Goal: Task Accomplishment & Management: Use online tool/utility

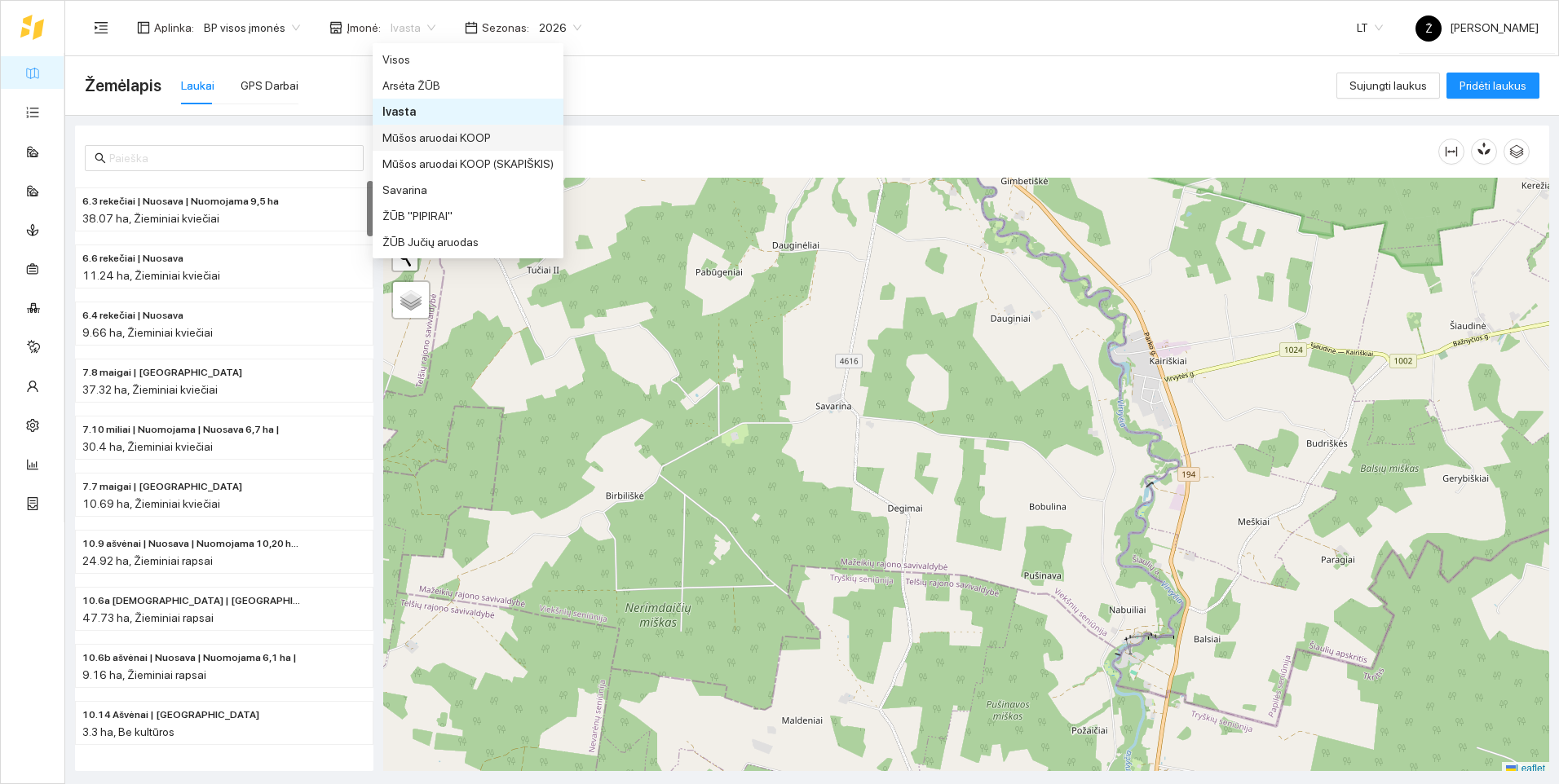
scroll to position [5, 0]
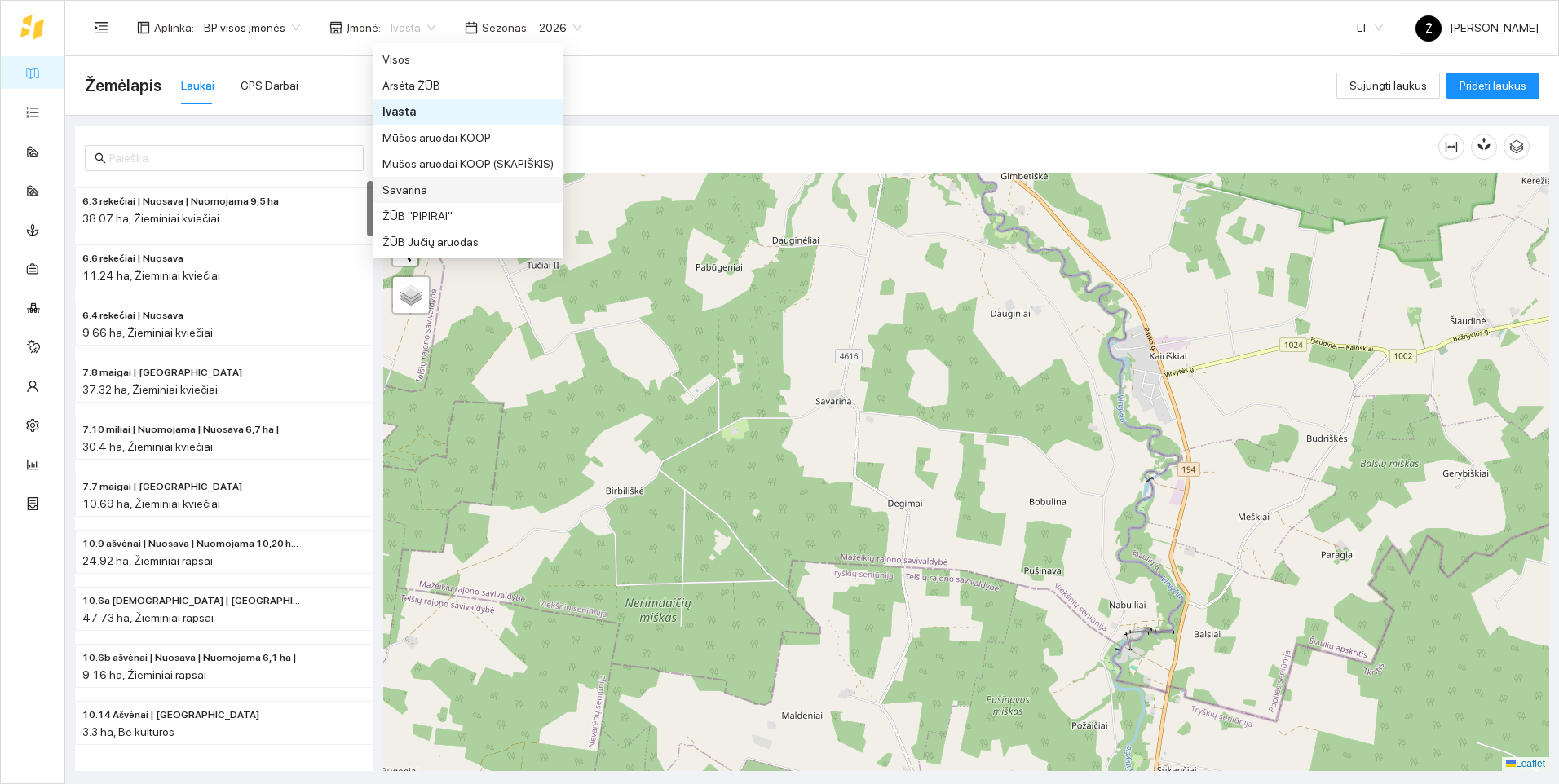
click at [408, 189] on div "Savarina" at bounding box center [467, 190] width 171 height 18
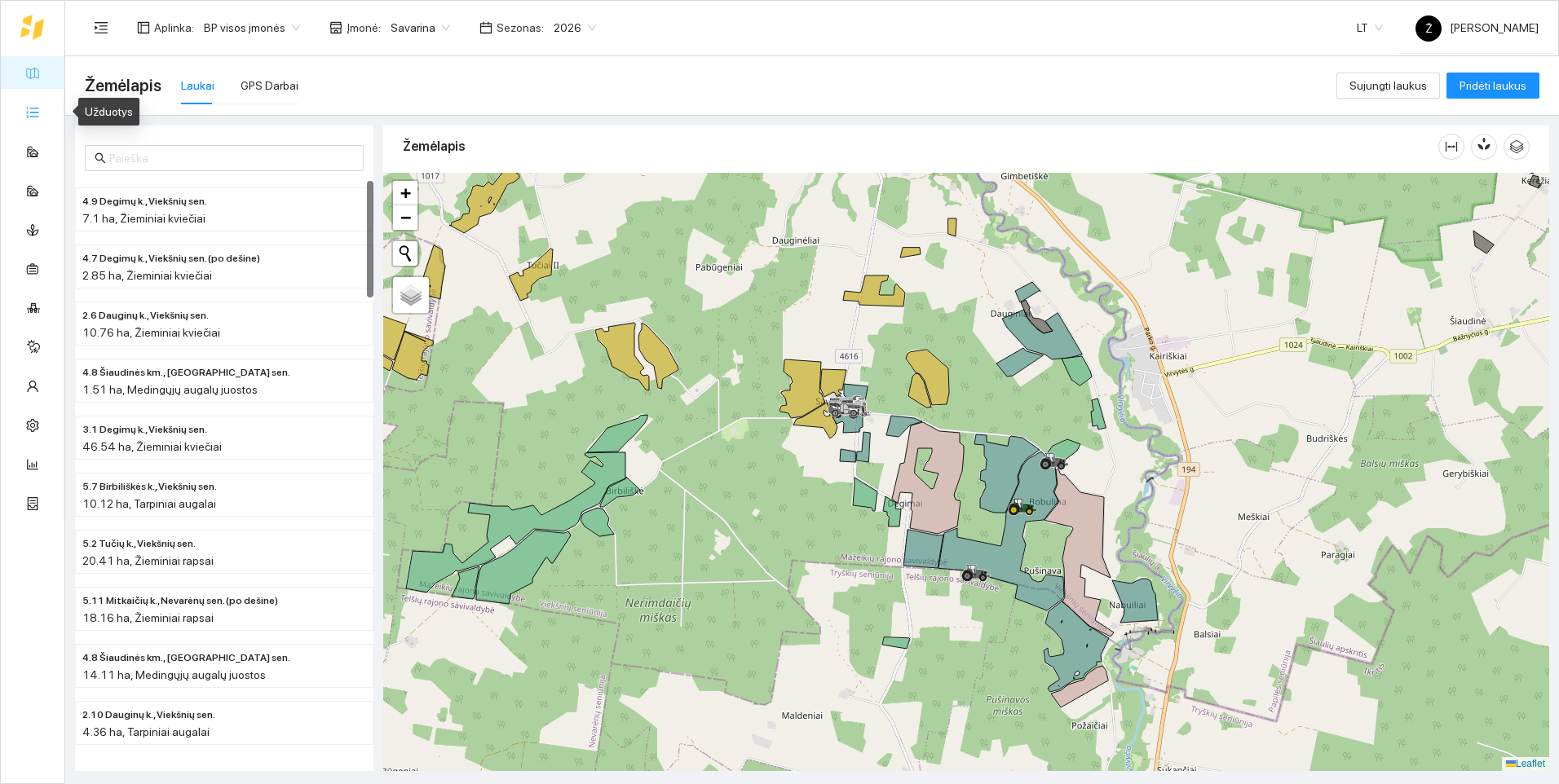
click at [47, 118] on link "Užduotys" at bounding box center [71, 111] width 48 height 13
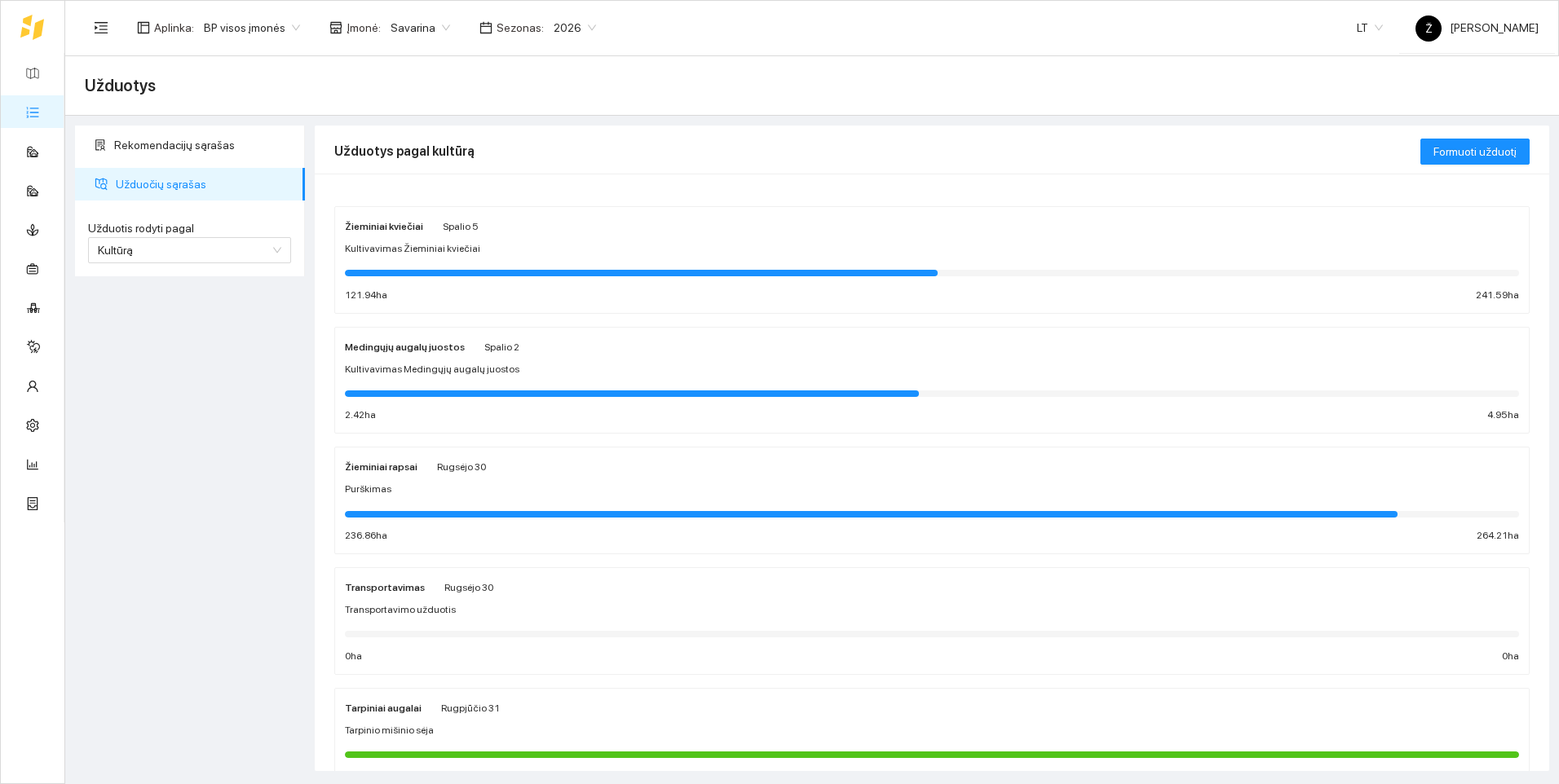
scroll to position [82, 0]
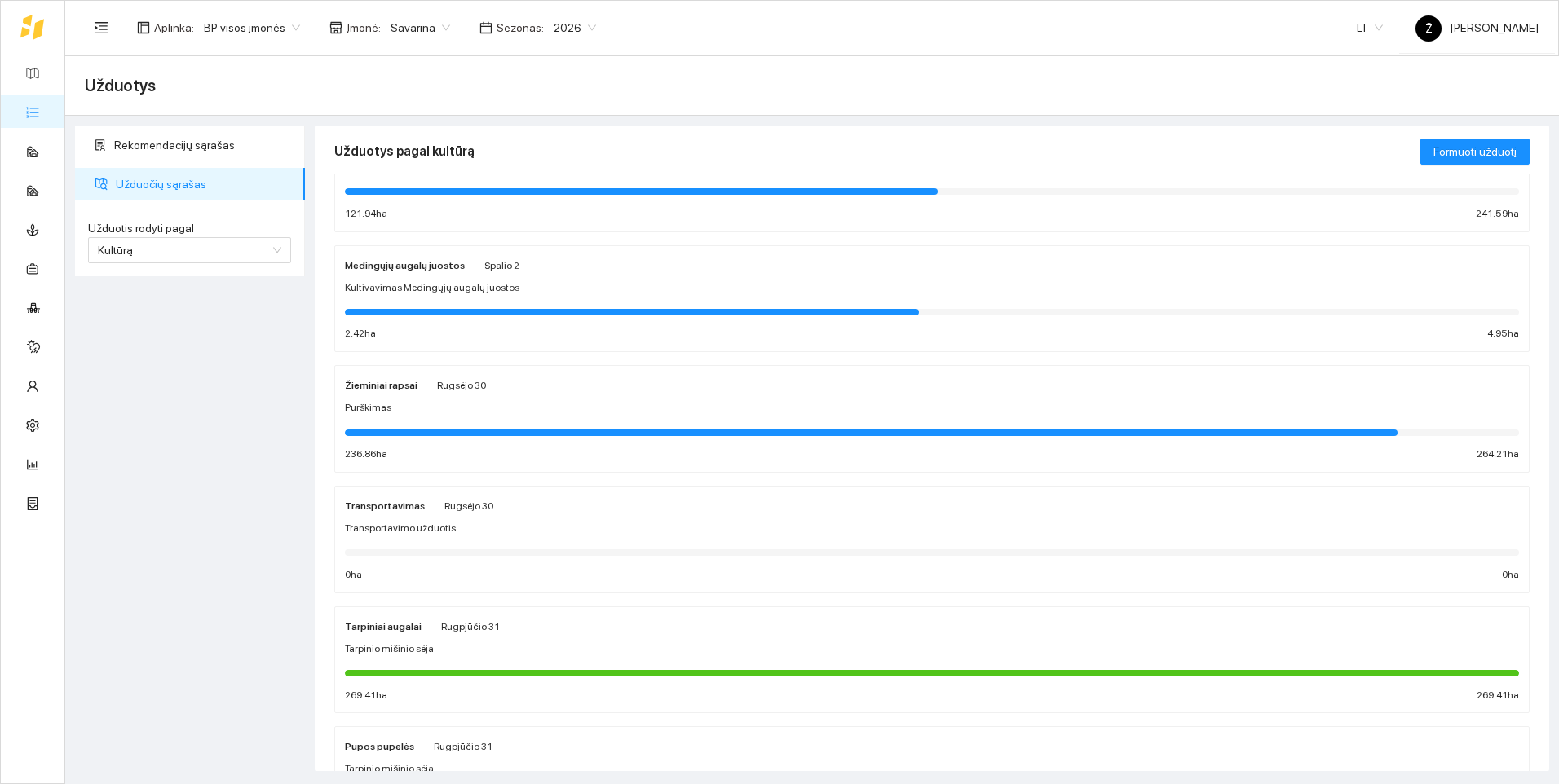
click at [437, 431] on div at bounding box center [870, 432] width 1052 height 7
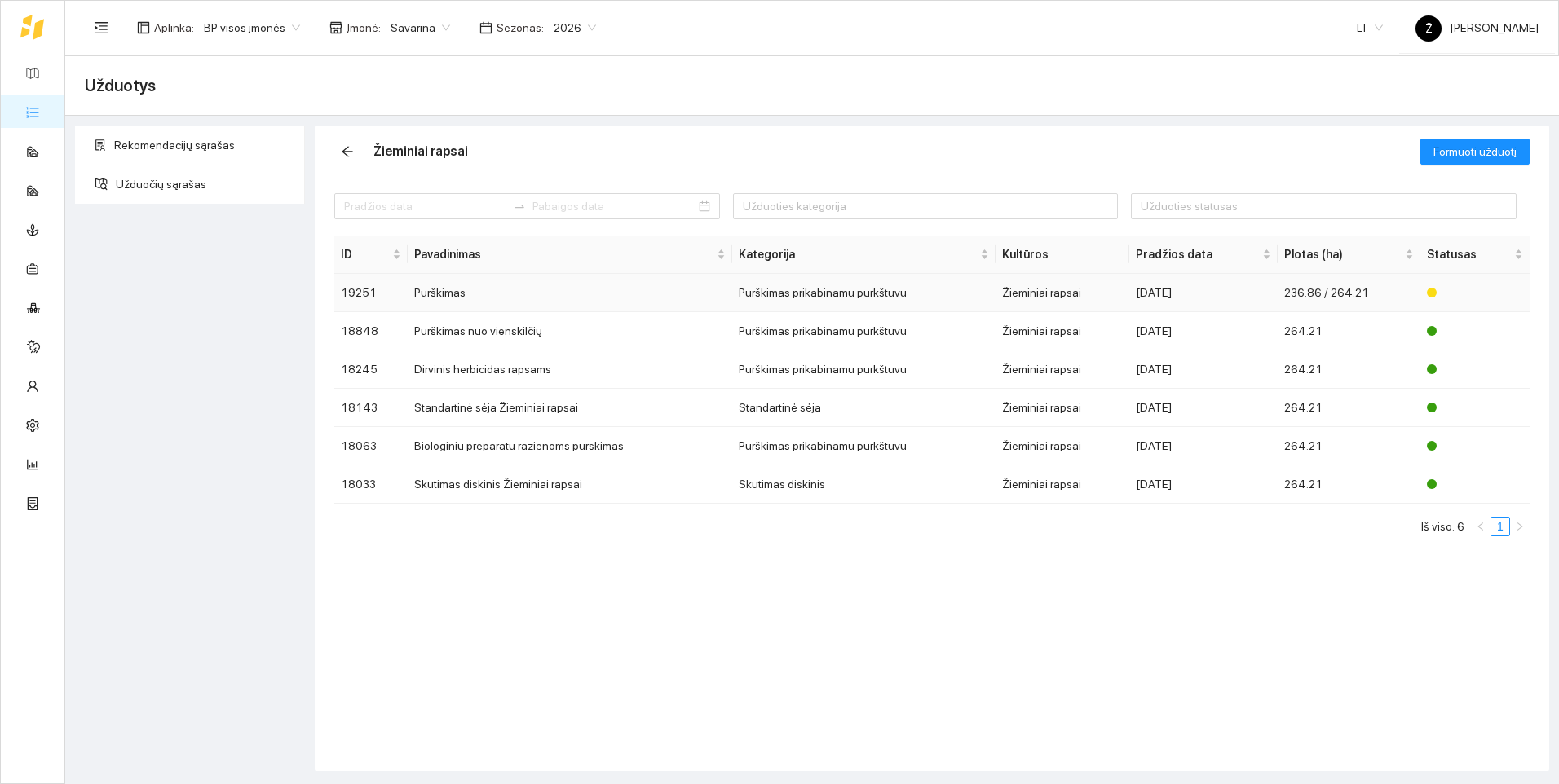
click at [448, 294] on td "Purškimas" at bounding box center [570, 292] width 324 height 39
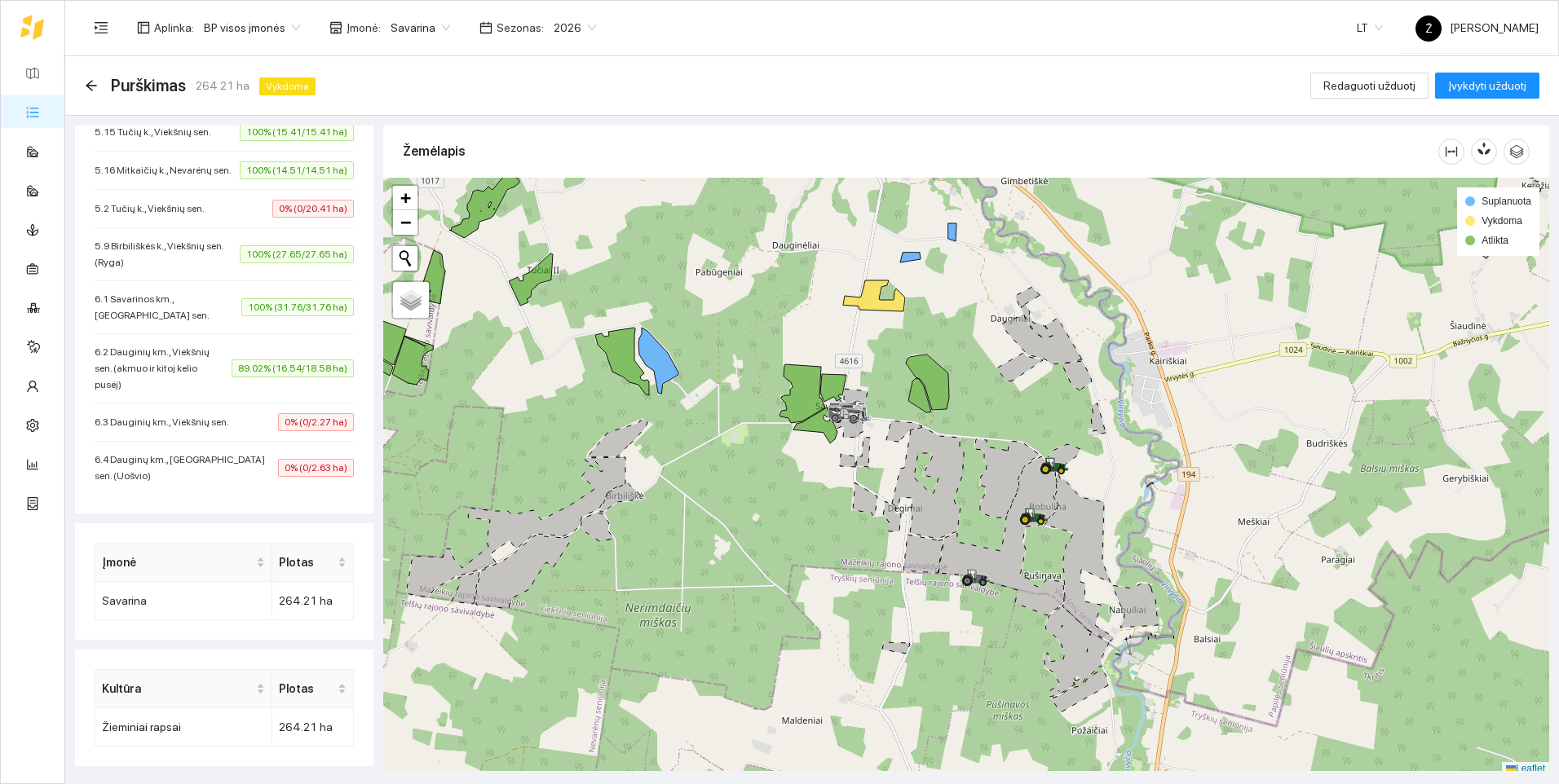
scroll to position [833, 0]
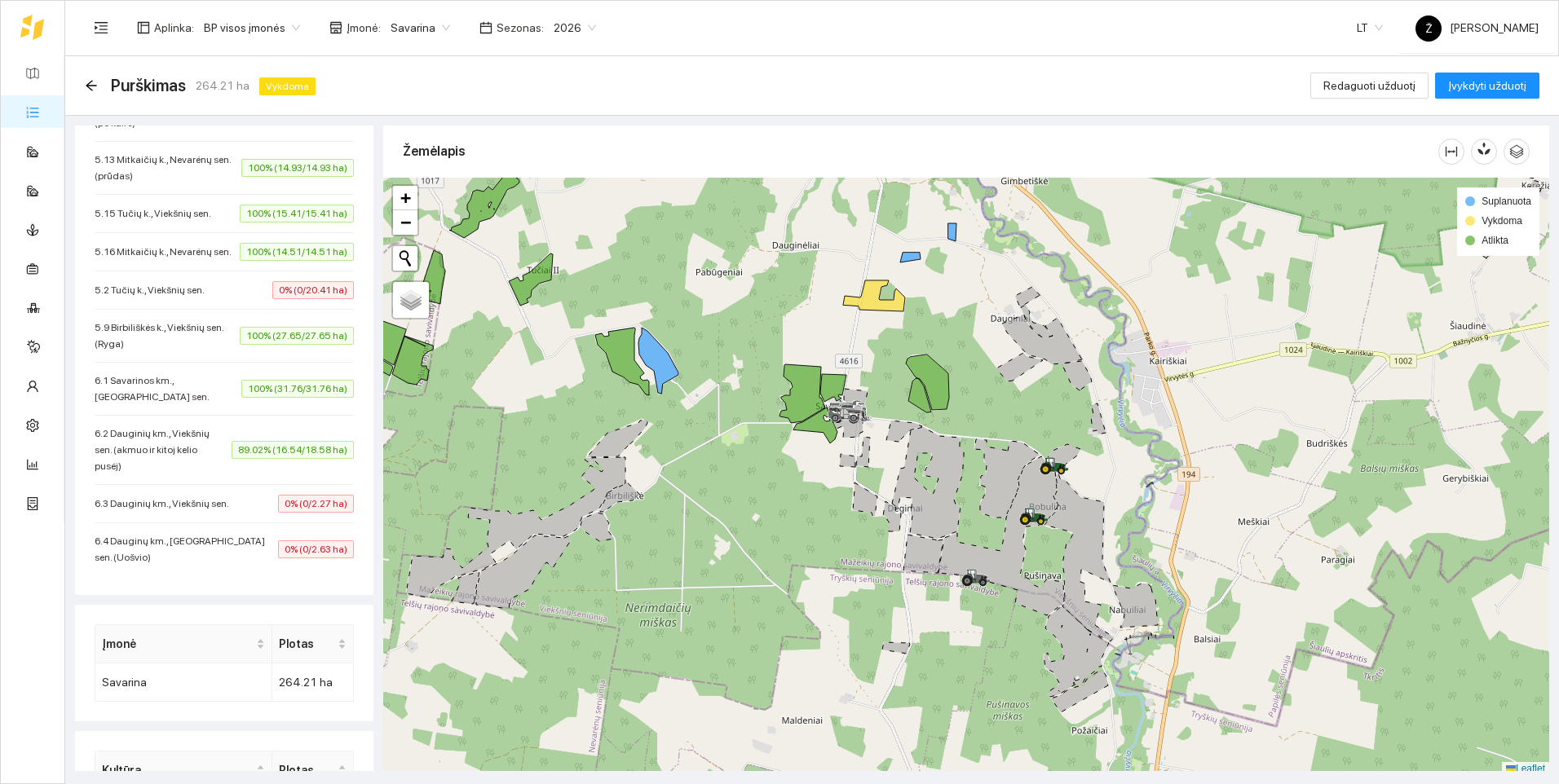
click at [227, 510] on span "6.3 Dauginių km., Viekšnių sen." at bounding box center [166, 504] width 142 height 17
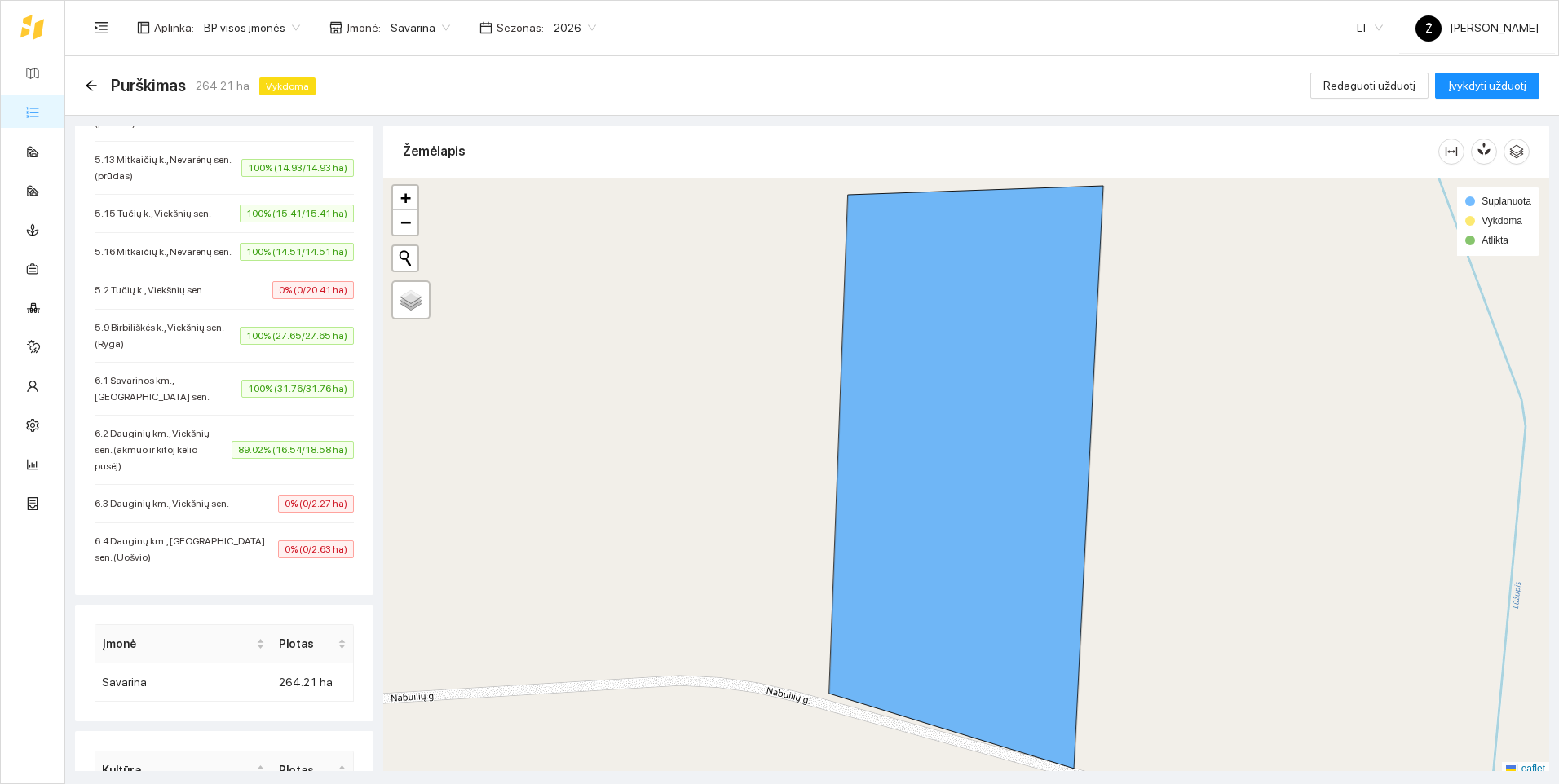
click at [226, 552] on span "6.4 Dauginų km., [GEOGRAPHIC_DATA] sen. (Uošvio)" at bounding box center [187, 549] width 184 height 33
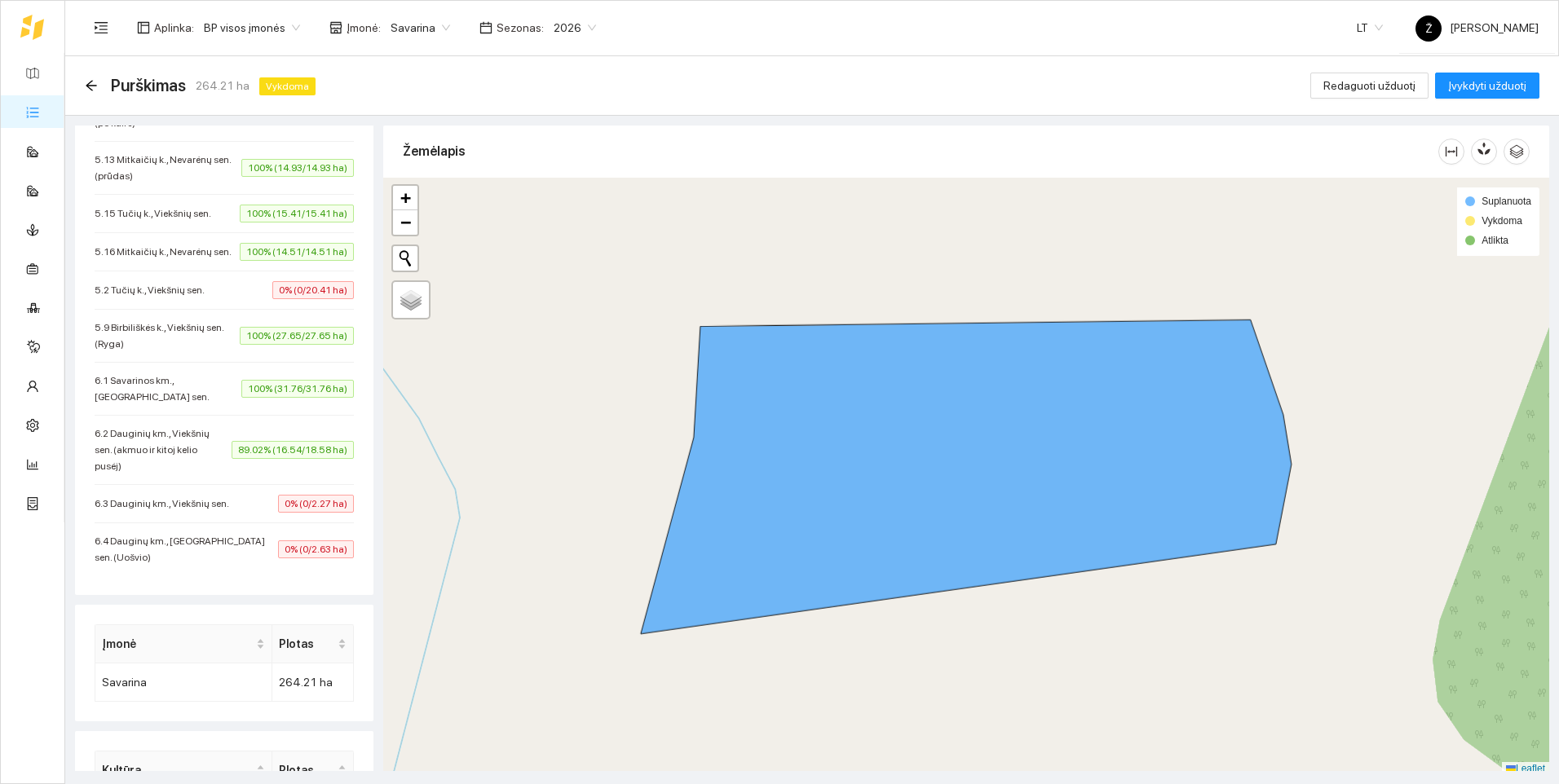
click at [215, 511] on span "6.3 Dauginių km., Viekšnių sen." at bounding box center [166, 504] width 142 height 17
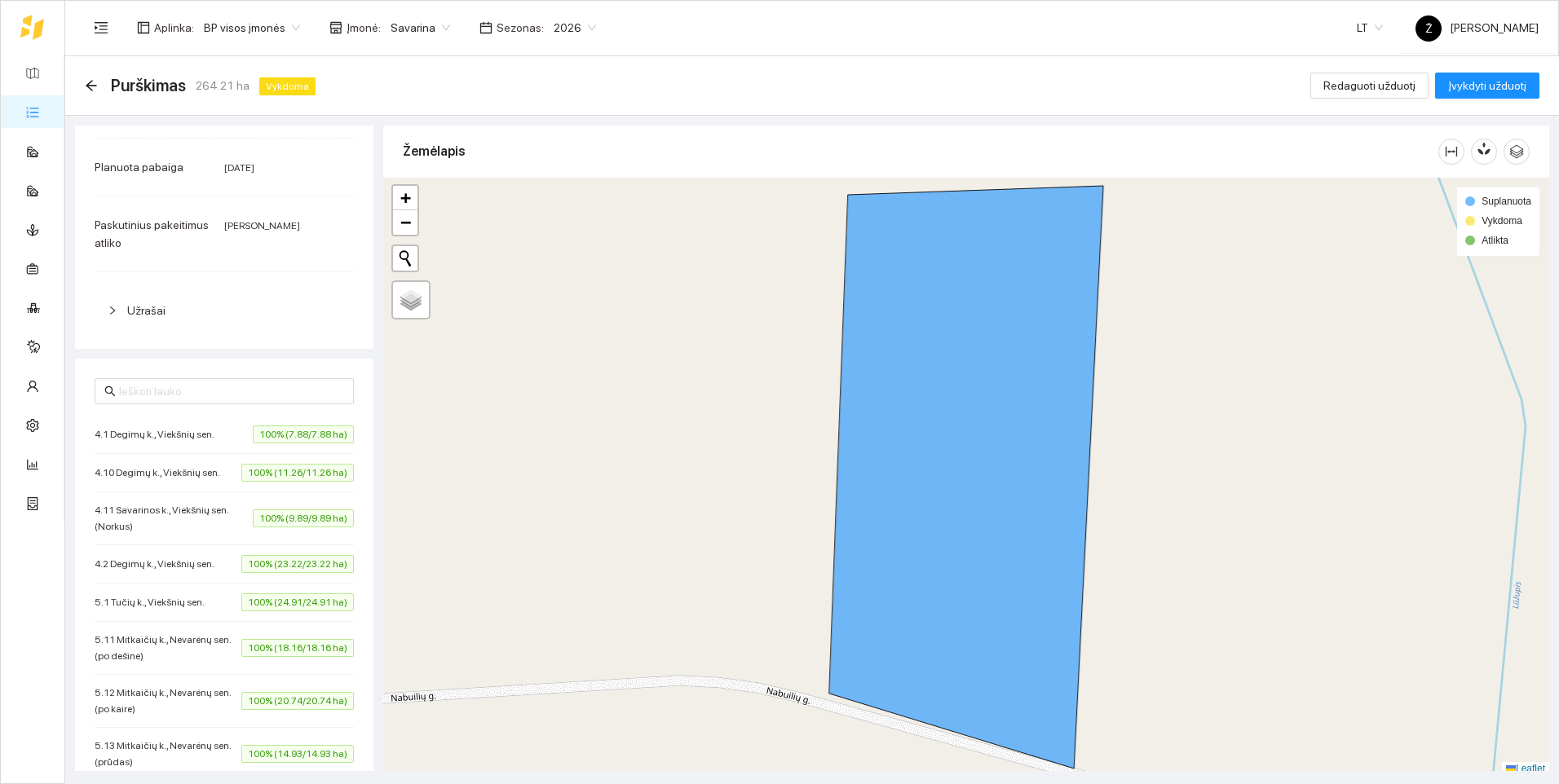
scroll to position [0, 0]
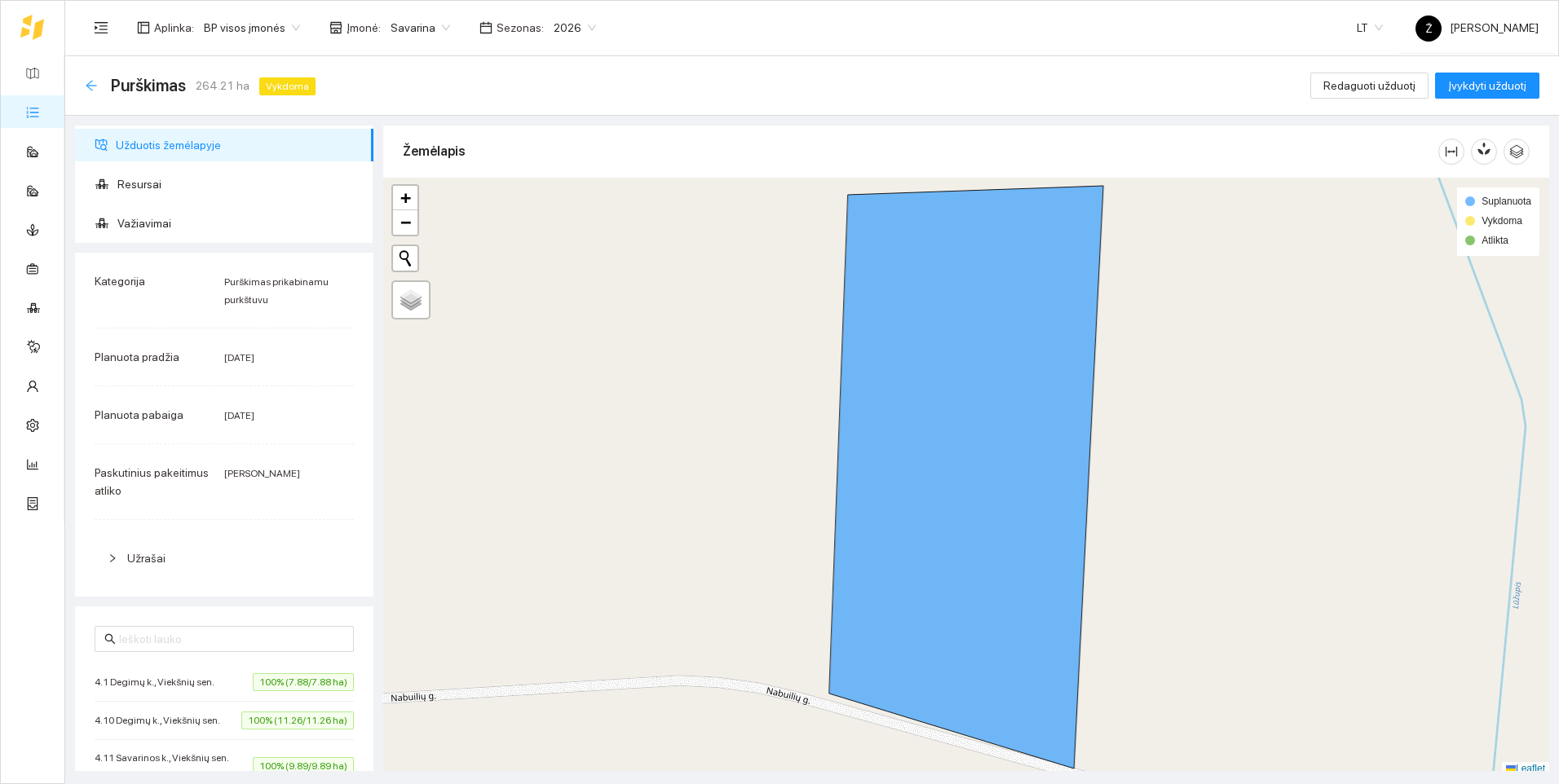
click at [97, 86] on icon "arrow-left" at bounding box center [91, 85] width 13 height 13
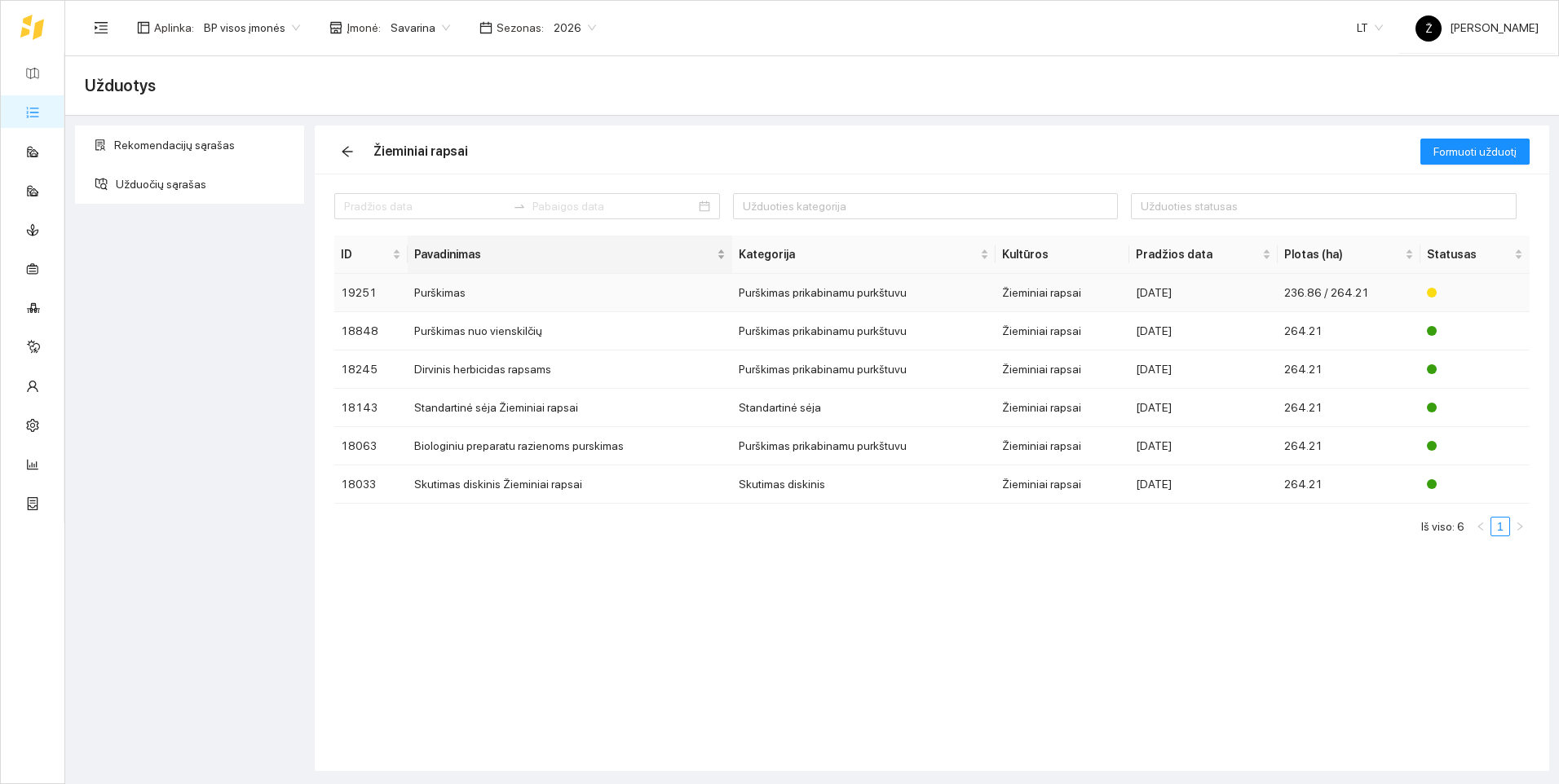
click at [508, 264] on div "Pavadinimas" at bounding box center [569, 254] width 310 height 18
click at [351, 150] on icon "arrow-left" at bounding box center [347, 151] width 13 height 13
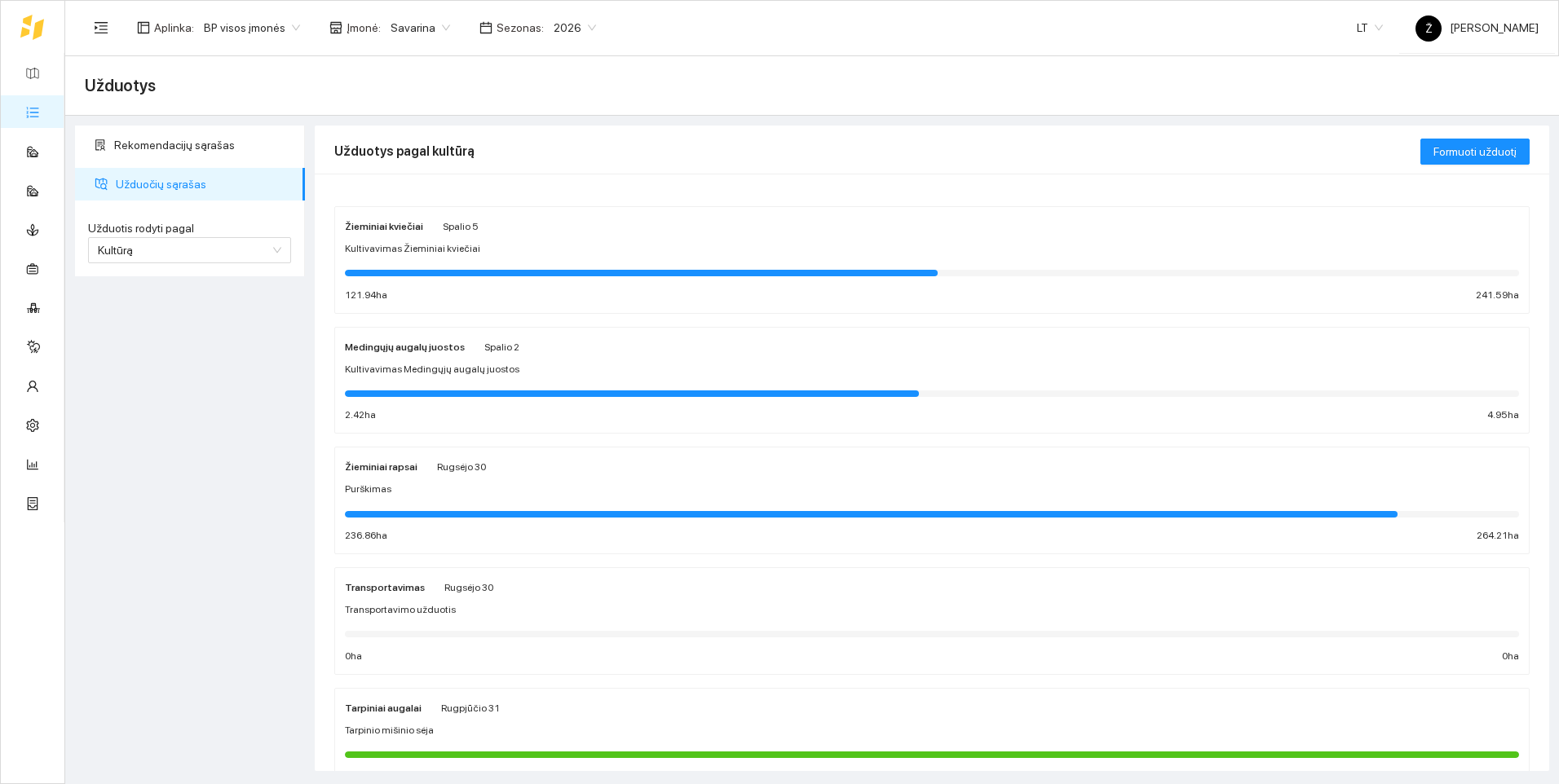
click at [399, 491] on div "Purškimas" at bounding box center [932, 490] width 1174 height 16
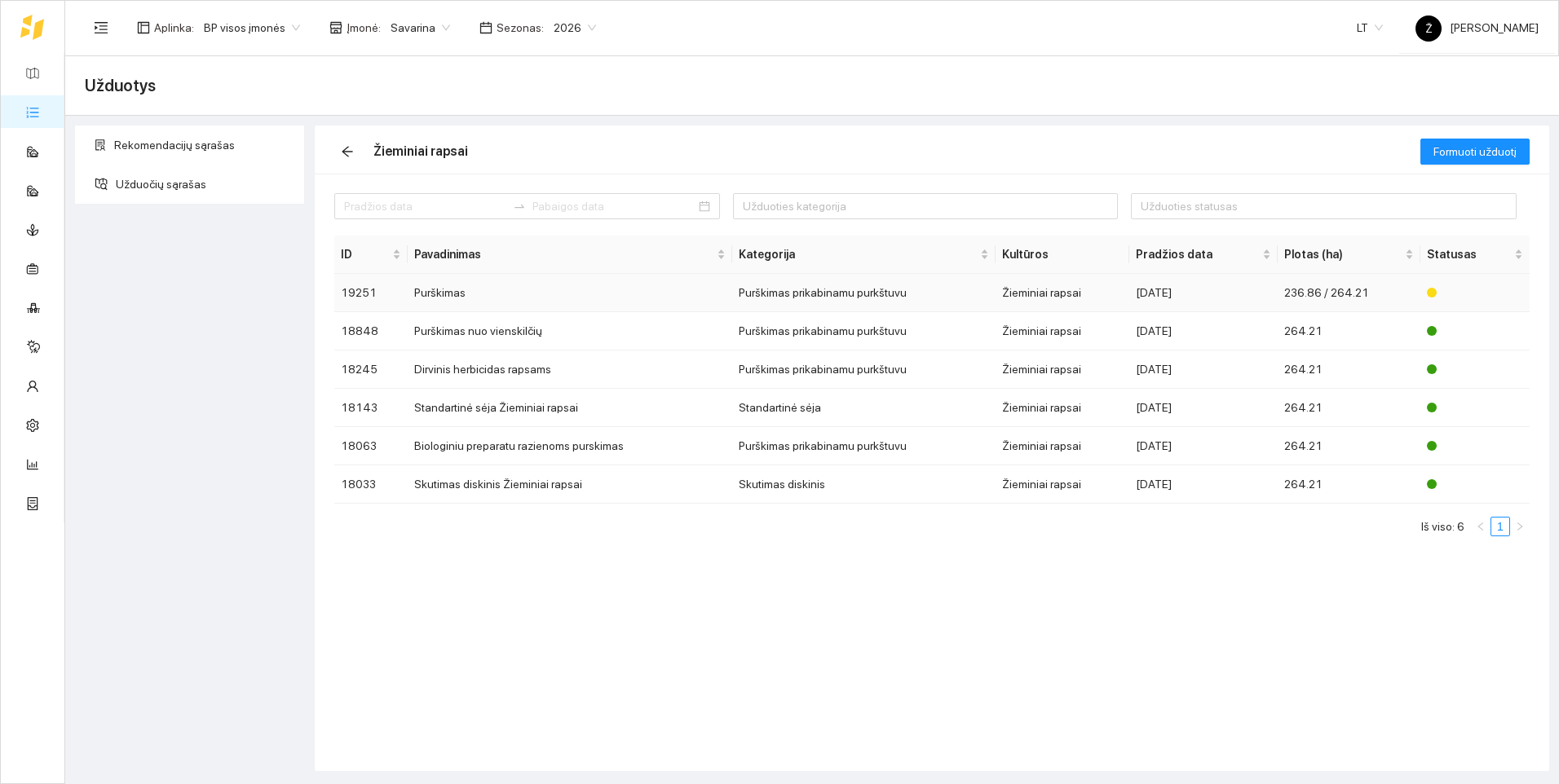
click at [465, 298] on td "Purškimas" at bounding box center [570, 292] width 324 height 39
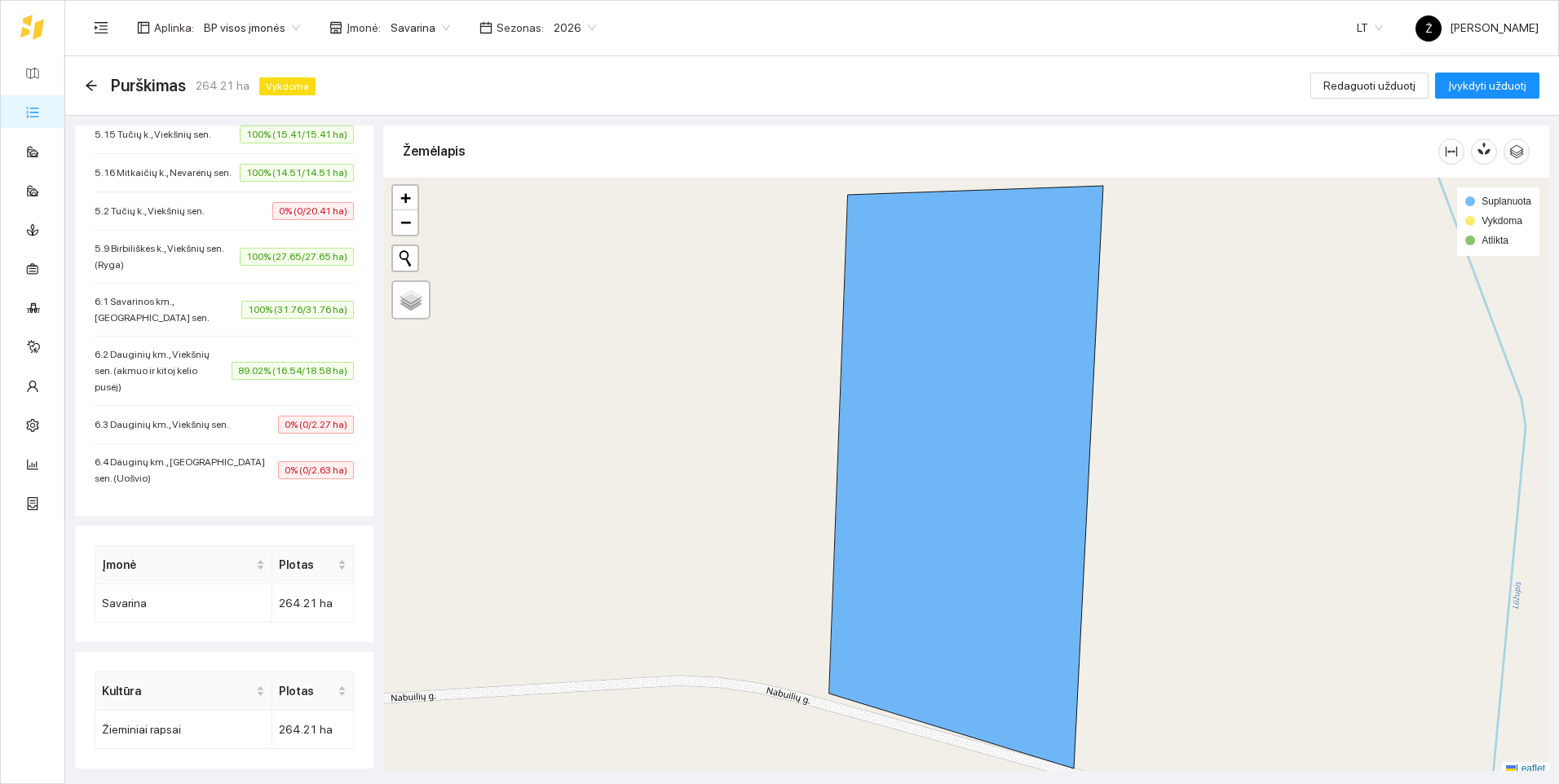
scroll to position [915, 0]
click at [246, 431] on div "6.3 Dauginių km., Viekšnių sen. 0% (0/2.27 ha)" at bounding box center [224, 422] width 259 height 18
click at [214, 431] on span "6.3 Dauginių km., Viekšnių sen." at bounding box center [166, 422] width 142 height 17
click at [208, 466] on div "6.4 Dauginų km., [GEOGRAPHIC_DATA] sen. (Uošvio) 0% (0/2.63 ha)" at bounding box center [224, 467] width 259 height 33
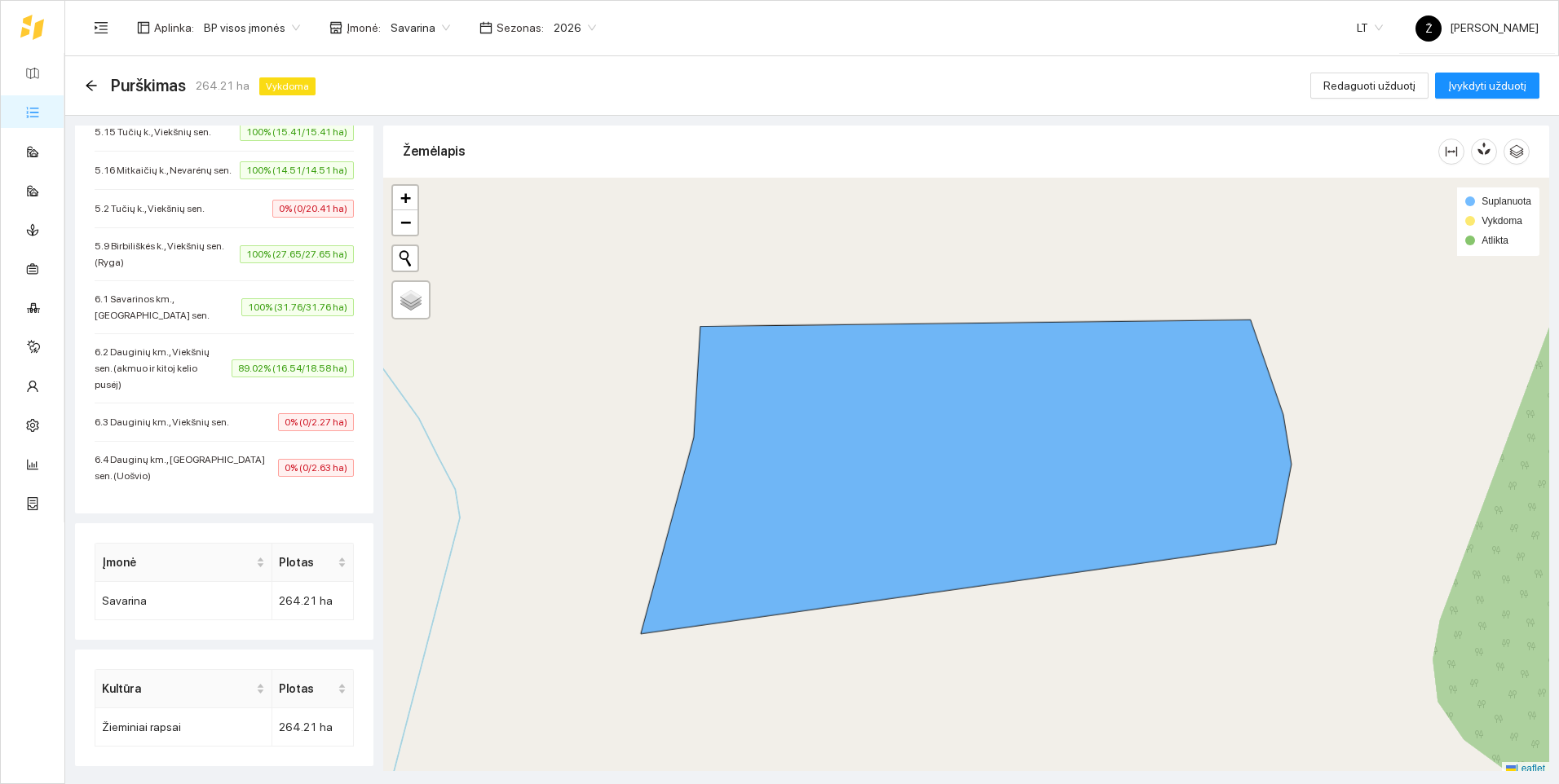
click at [207, 431] on span "6.3 Dauginių km., Viekšnių sen." at bounding box center [166, 422] width 142 height 17
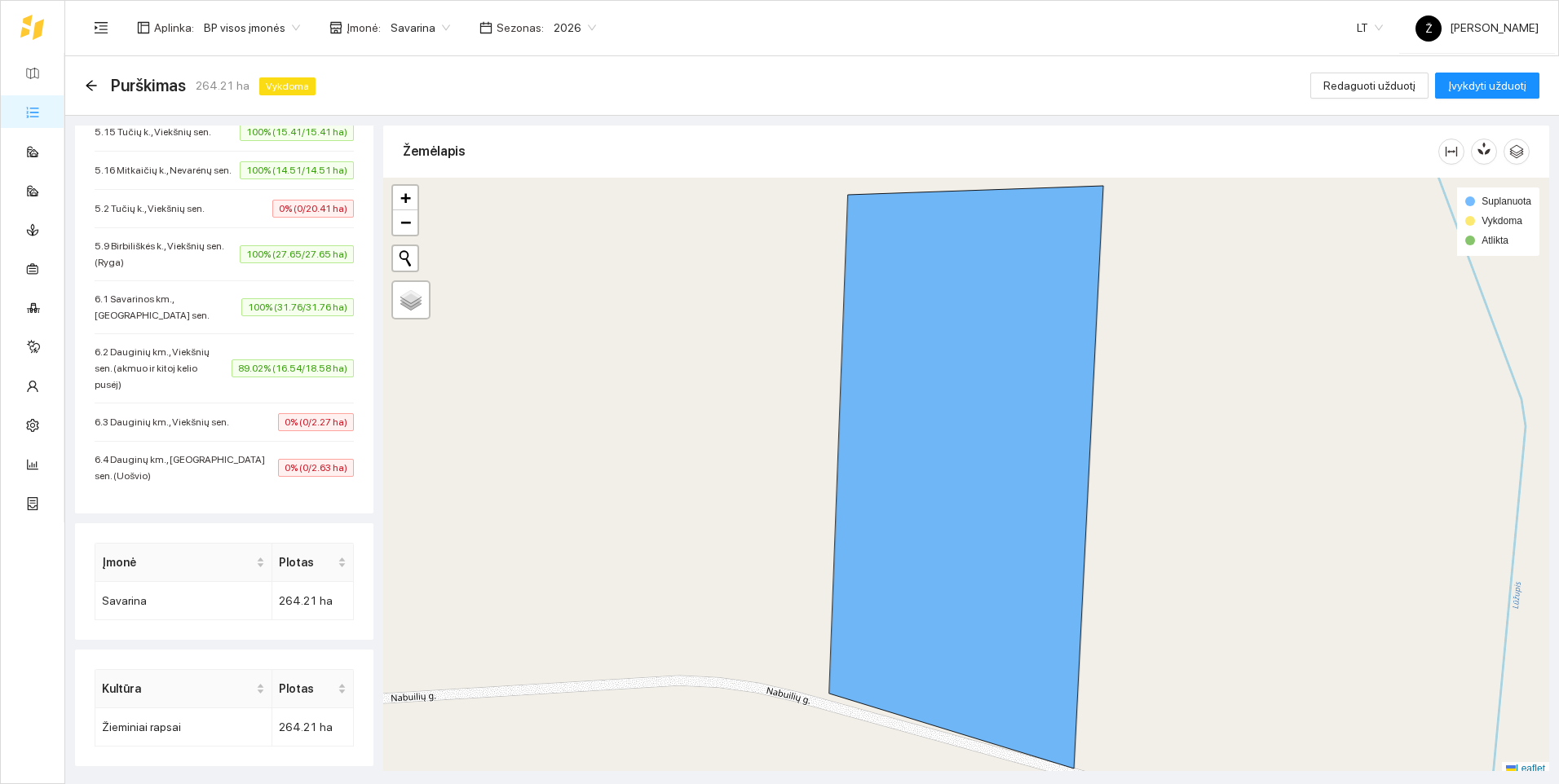
click at [205, 456] on li "6.4 Dauginų km., [GEOGRAPHIC_DATA] sen. (Uošvio) 0% (0/2.63 ha)" at bounding box center [224, 467] width 259 height 52
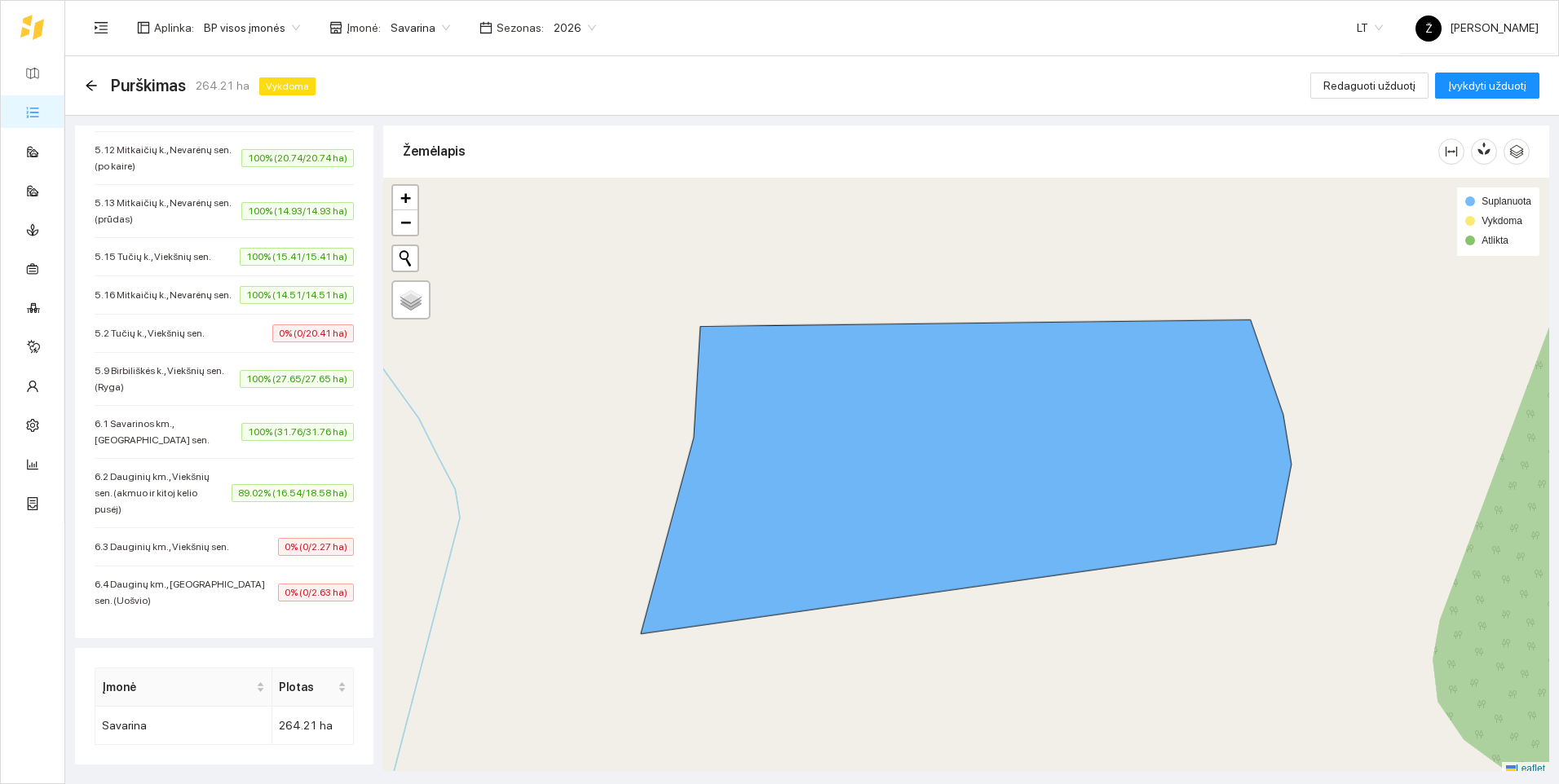
scroll to position [589, 0]
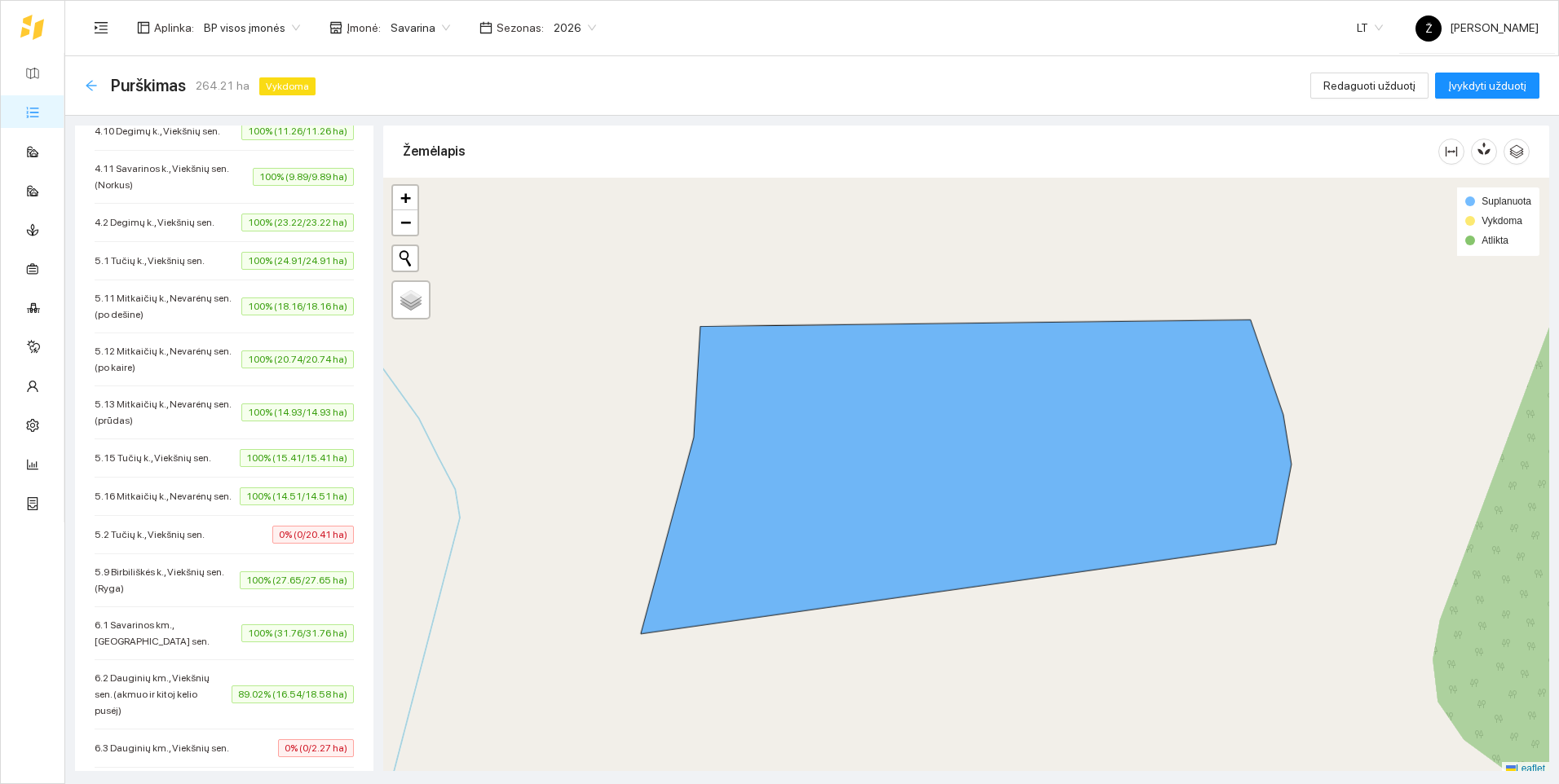
click at [93, 83] on icon "arrow-left" at bounding box center [91, 85] width 13 height 13
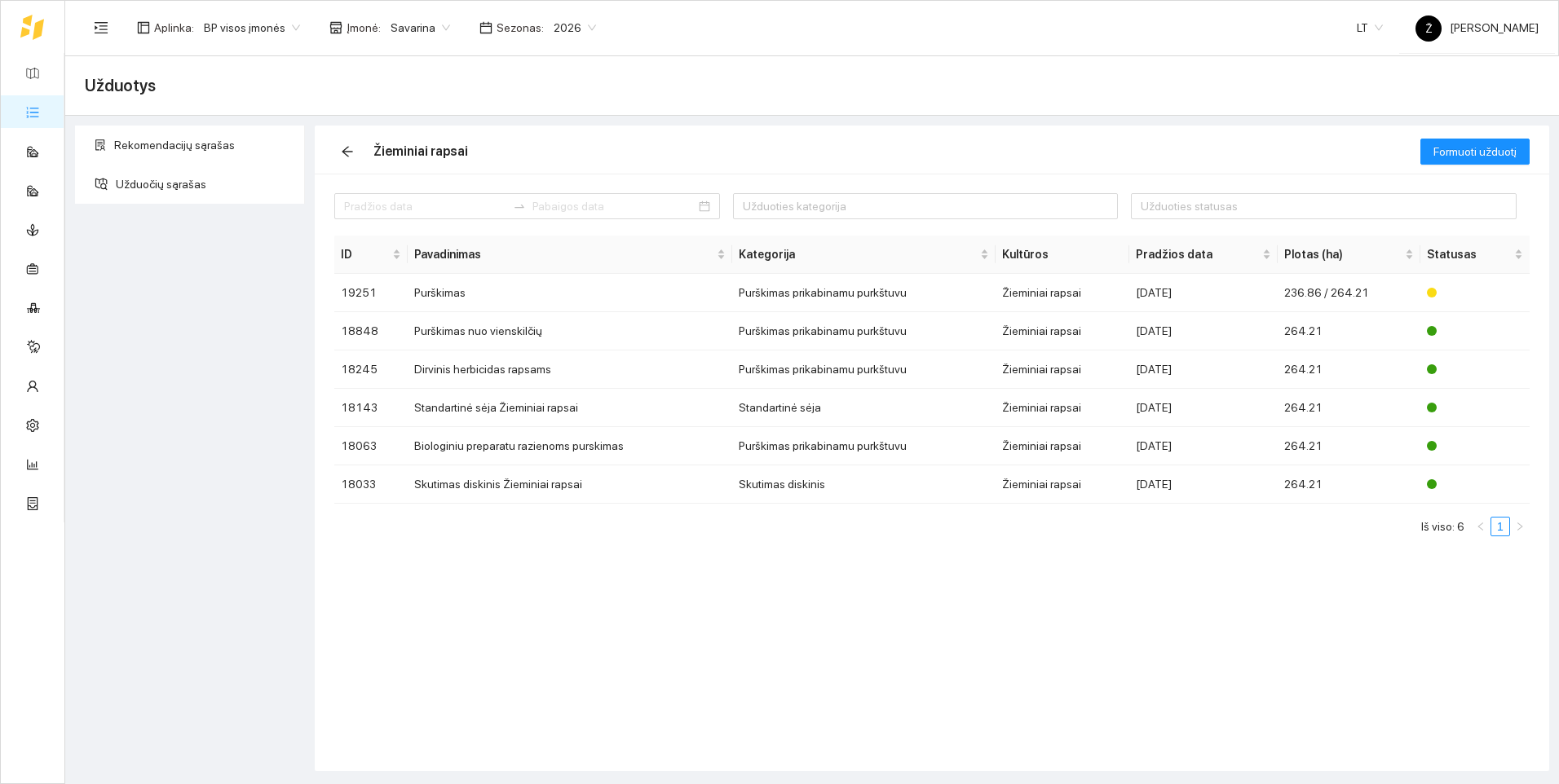
click at [187, 381] on div "Rekomendacijų sąrašas Užduočių sąrašas" at bounding box center [190, 448] width 240 height 646
click at [474, 295] on td "Purškimas" at bounding box center [570, 292] width 324 height 39
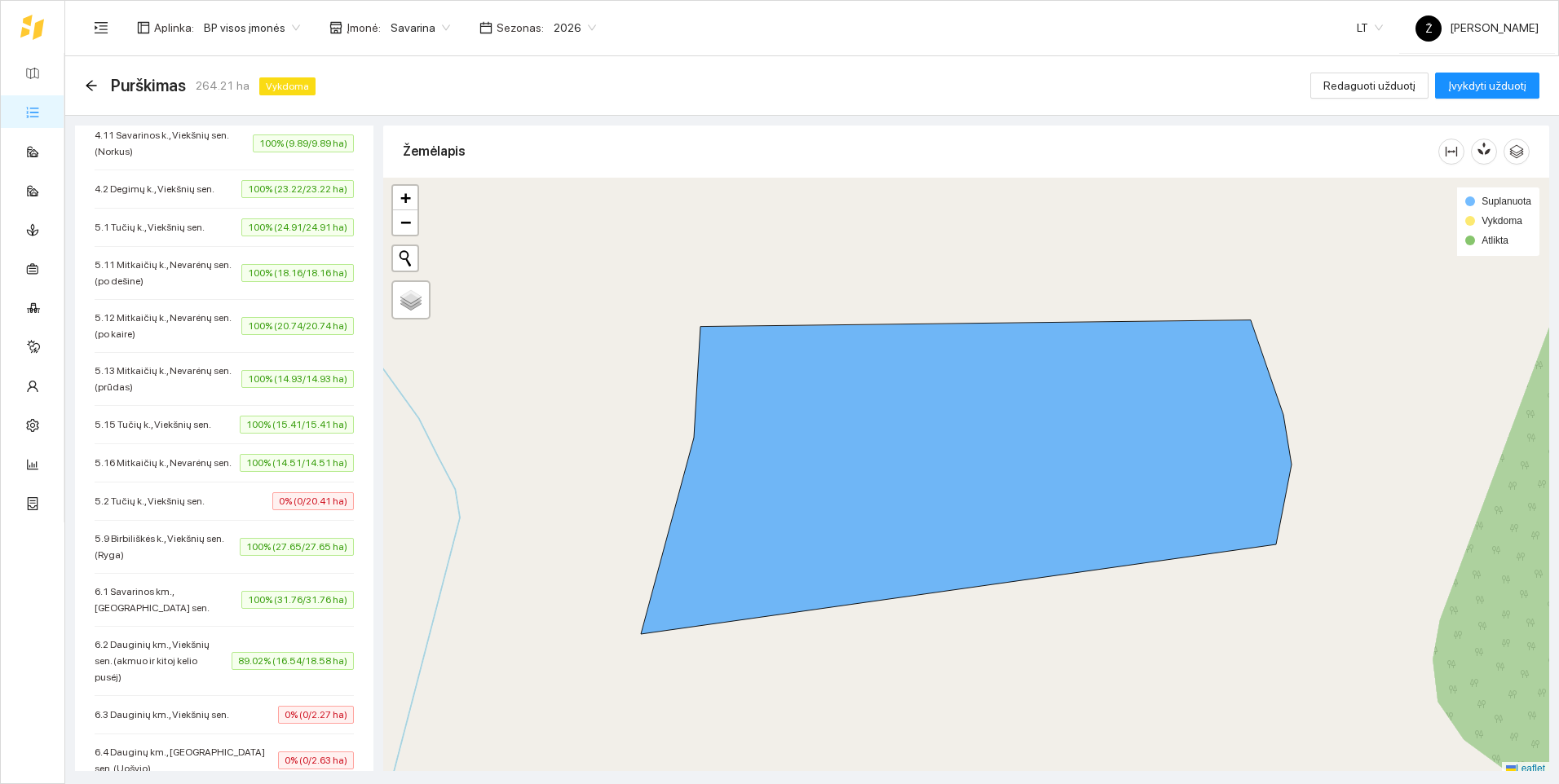
scroll to position [652, 0]
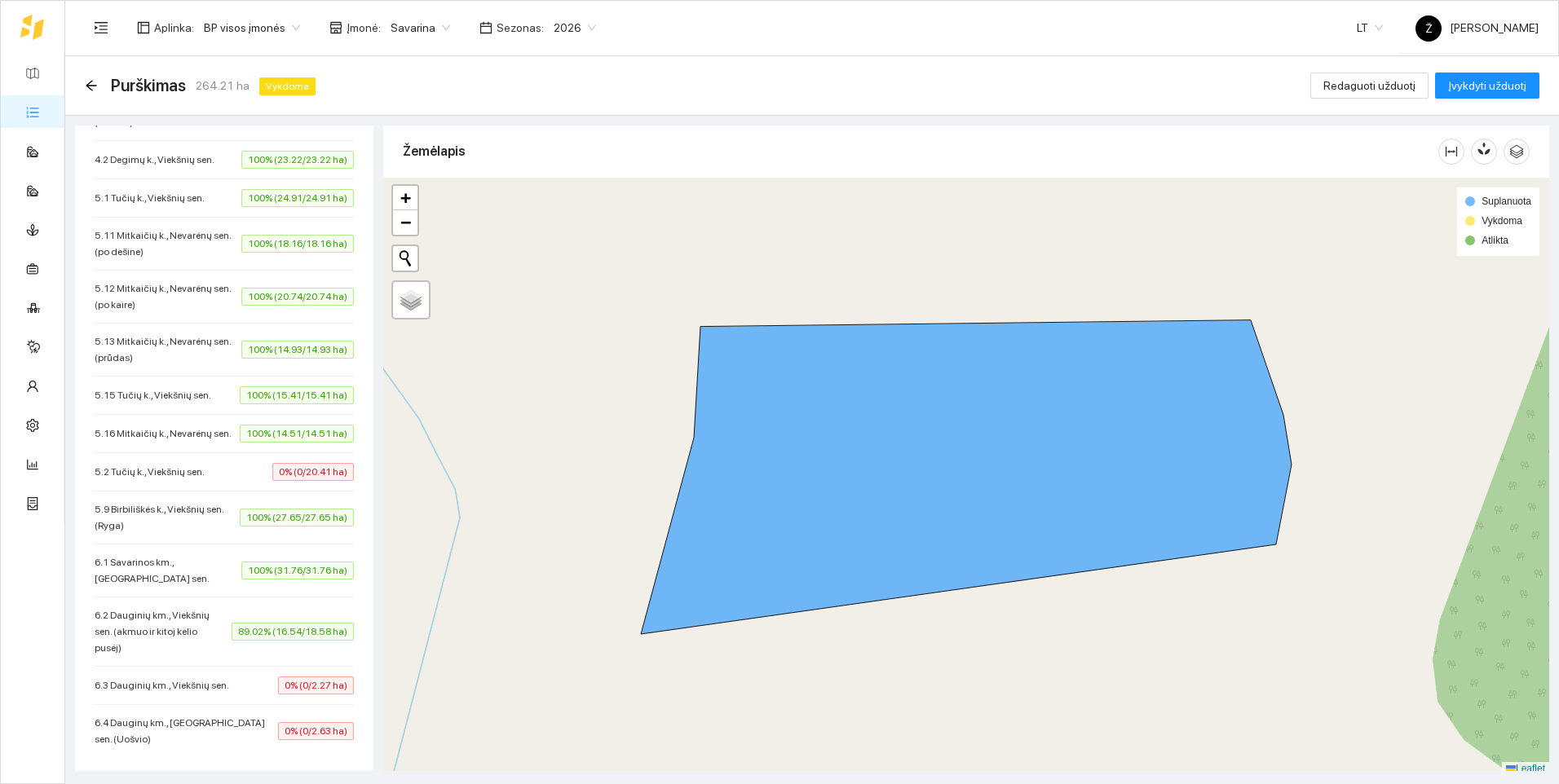
click at [307, 481] on span "0% (0/20.41 ha)" at bounding box center [313, 472] width 82 height 18
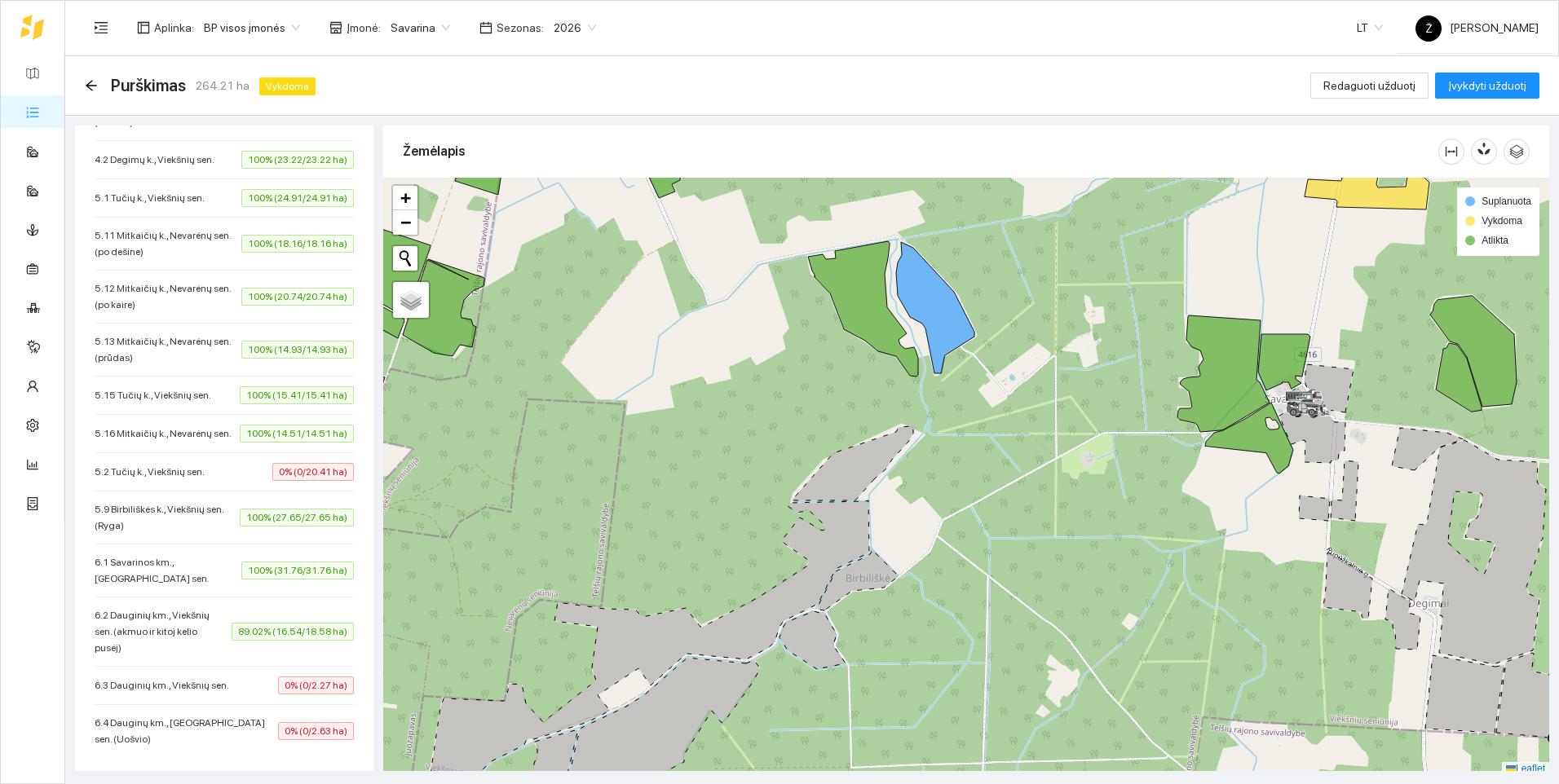
scroll to position [5, 0]
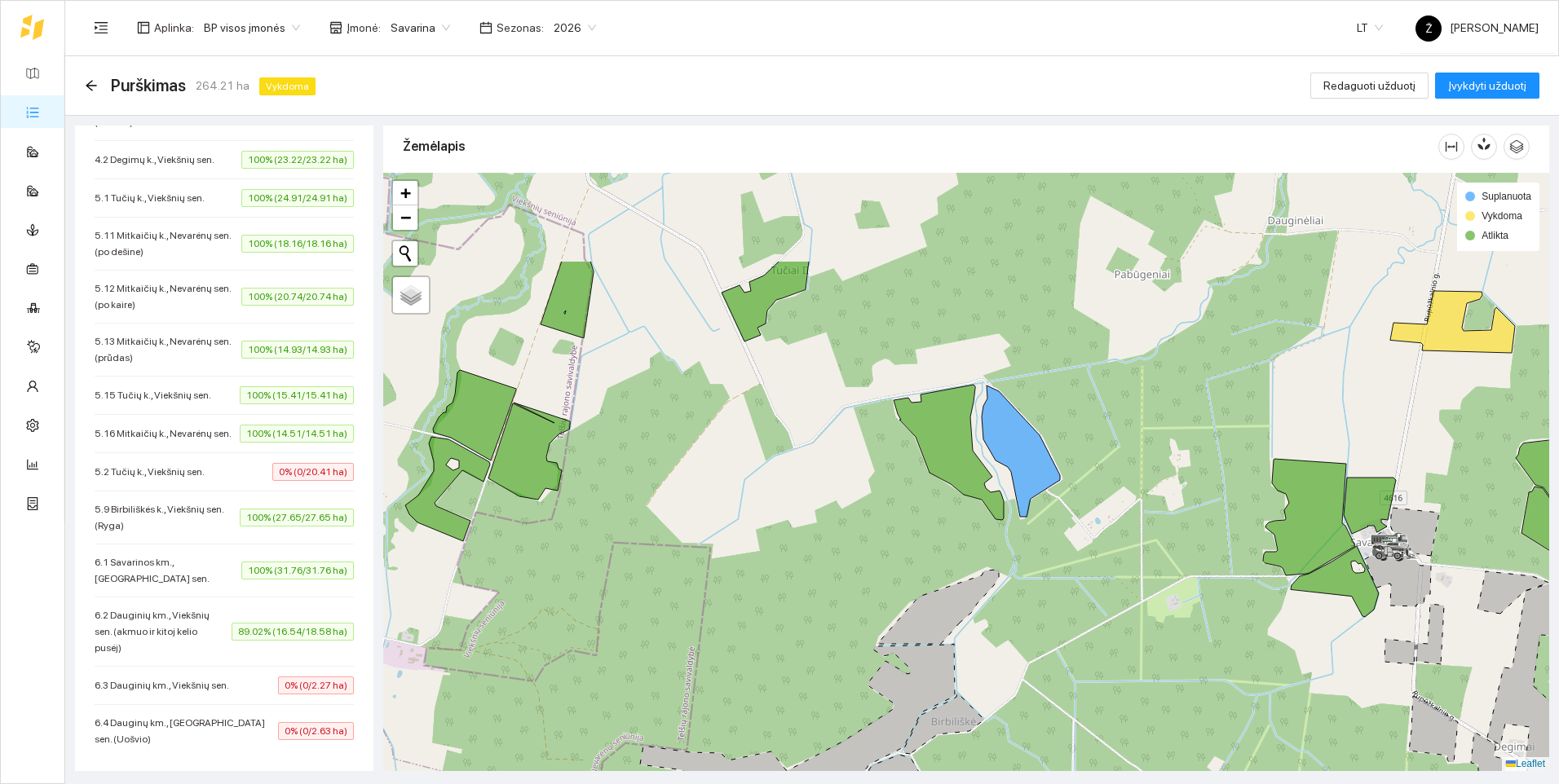
drag, startPoint x: 1010, startPoint y: 424, endPoint x: 1095, endPoint y: 572, distance: 170.7
click at [1095, 572] on div at bounding box center [966, 472] width 1166 height 598
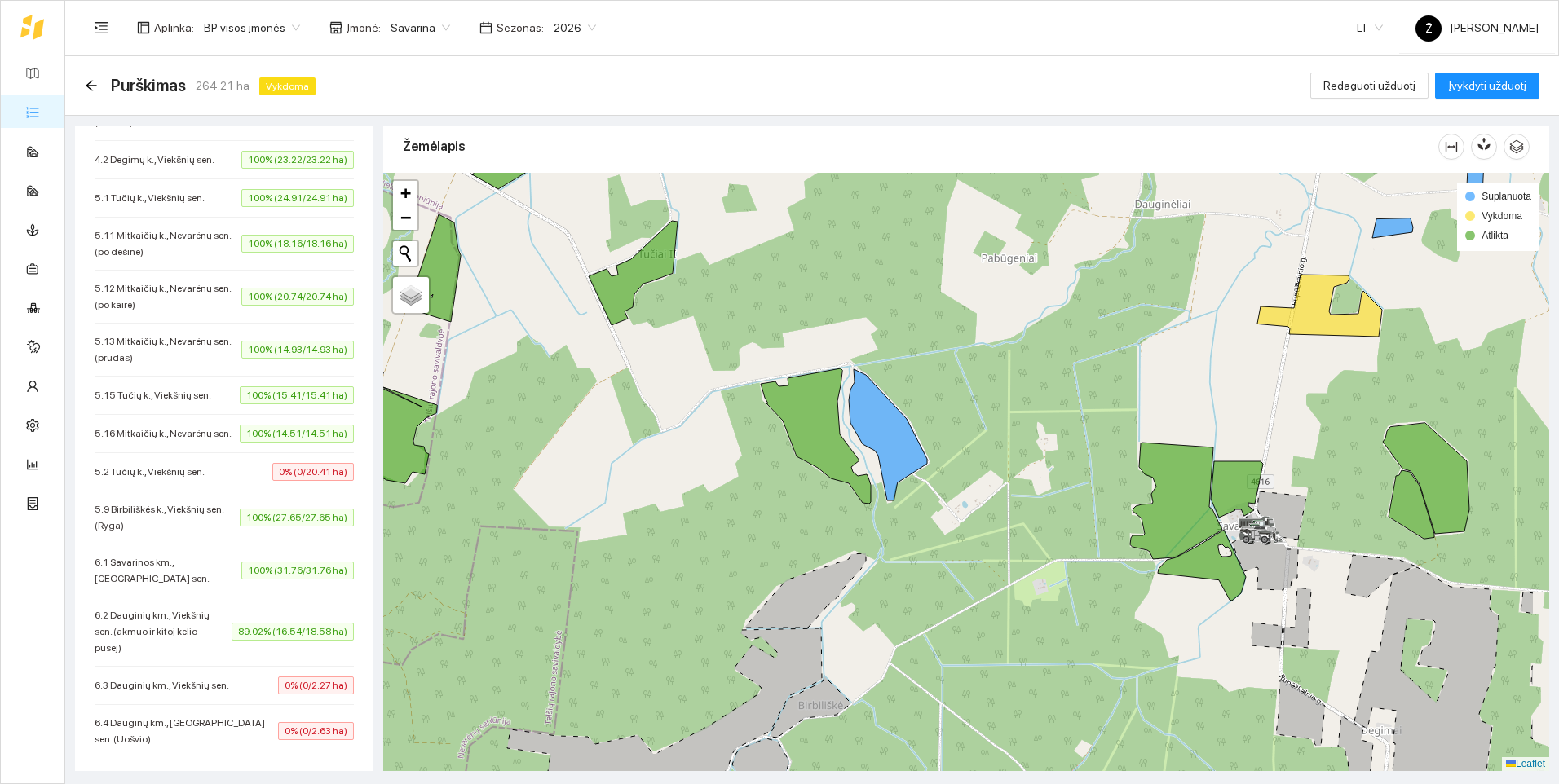
drag, startPoint x: 1259, startPoint y: 534, endPoint x: 1126, endPoint y: 517, distance: 134.1
click at [1126, 517] on div at bounding box center [966, 472] width 1166 height 598
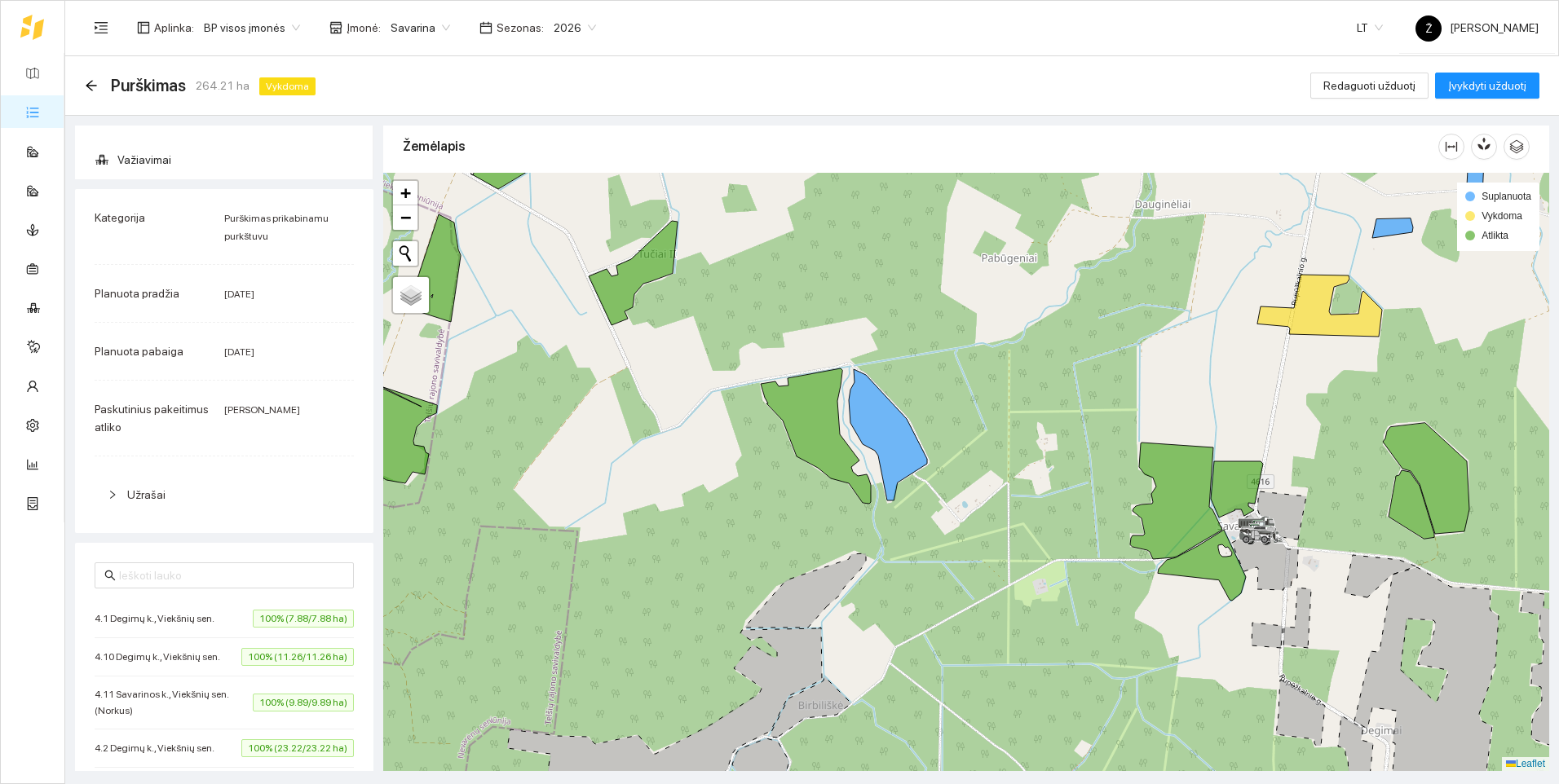
scroll to position [0, 0]
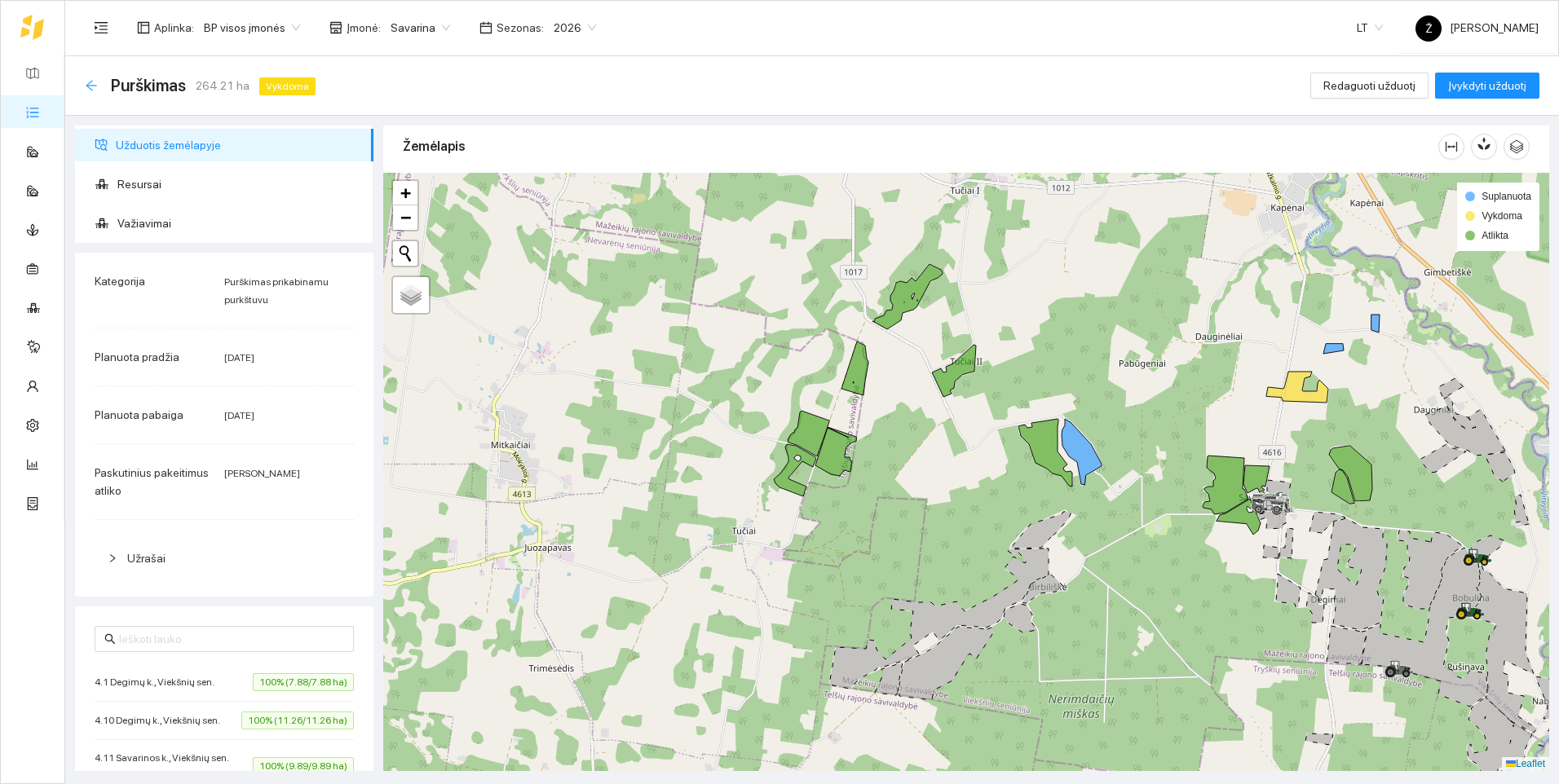
click at [92, 84] on icon "arrow-left" at bounding box center [91, 85] width 13 height 13
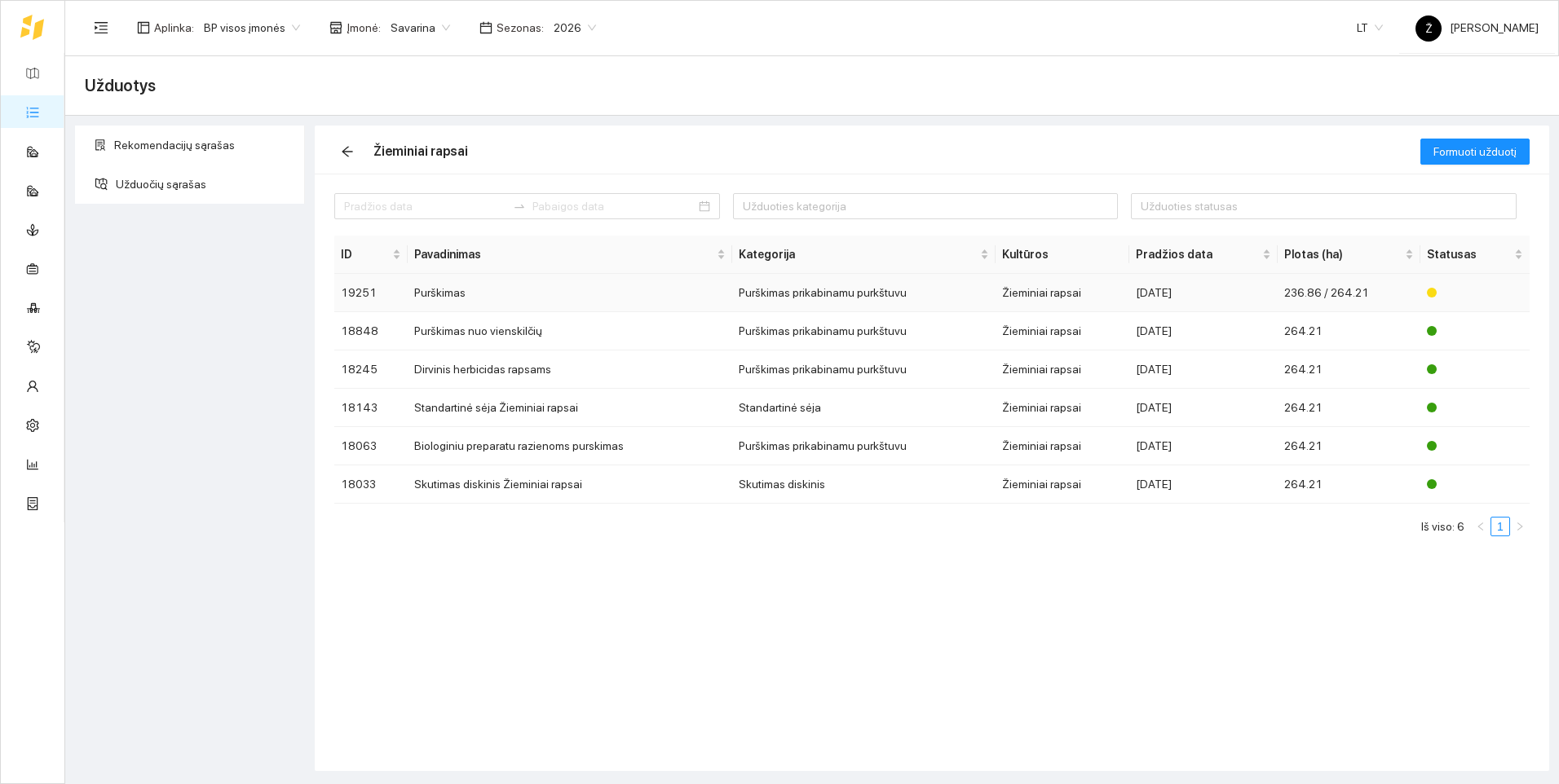
click at [390, 287] on td "19251" at bounding box center [370, 292] width 73 height 39
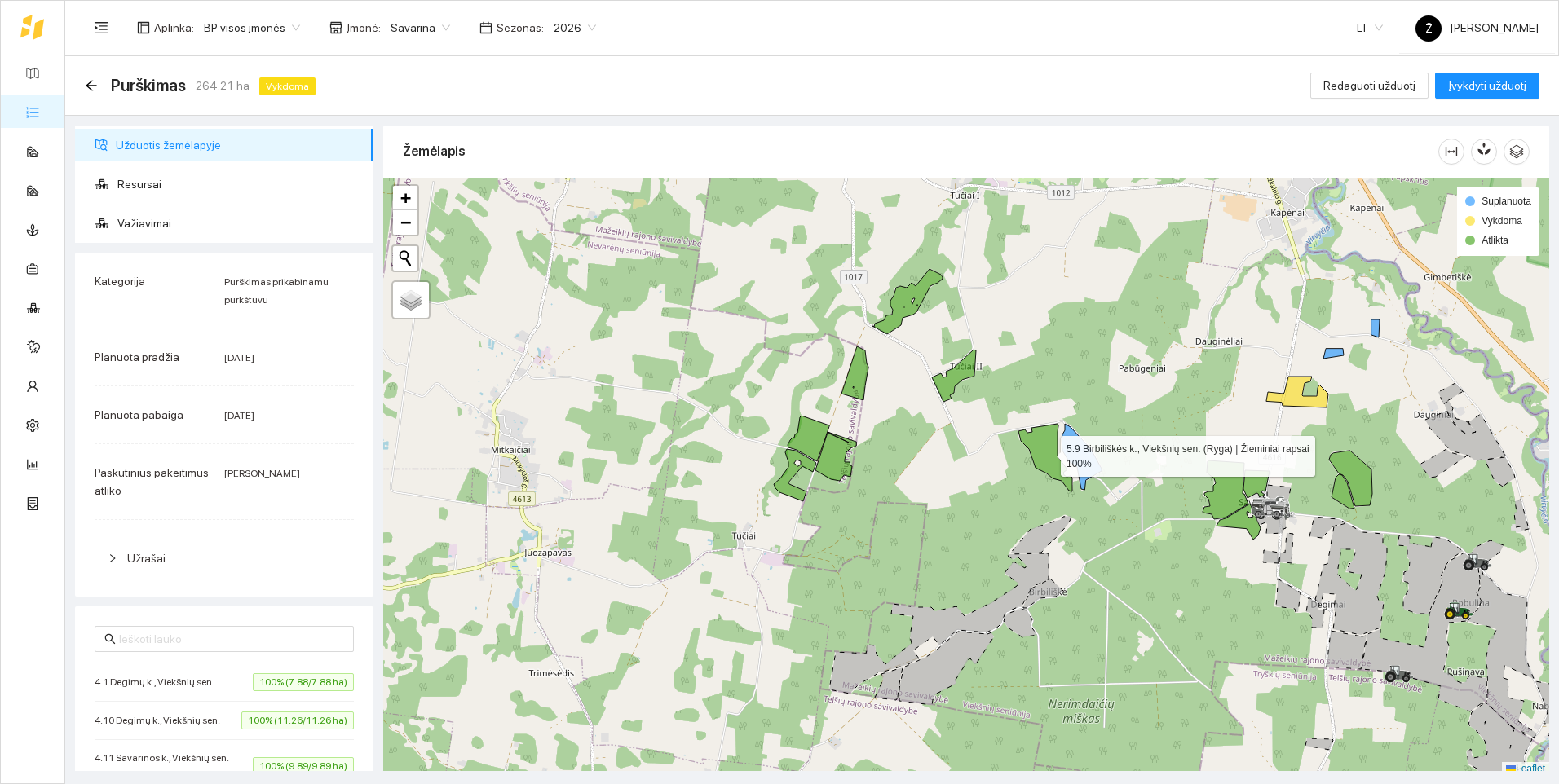
scroll to position [5, 0]
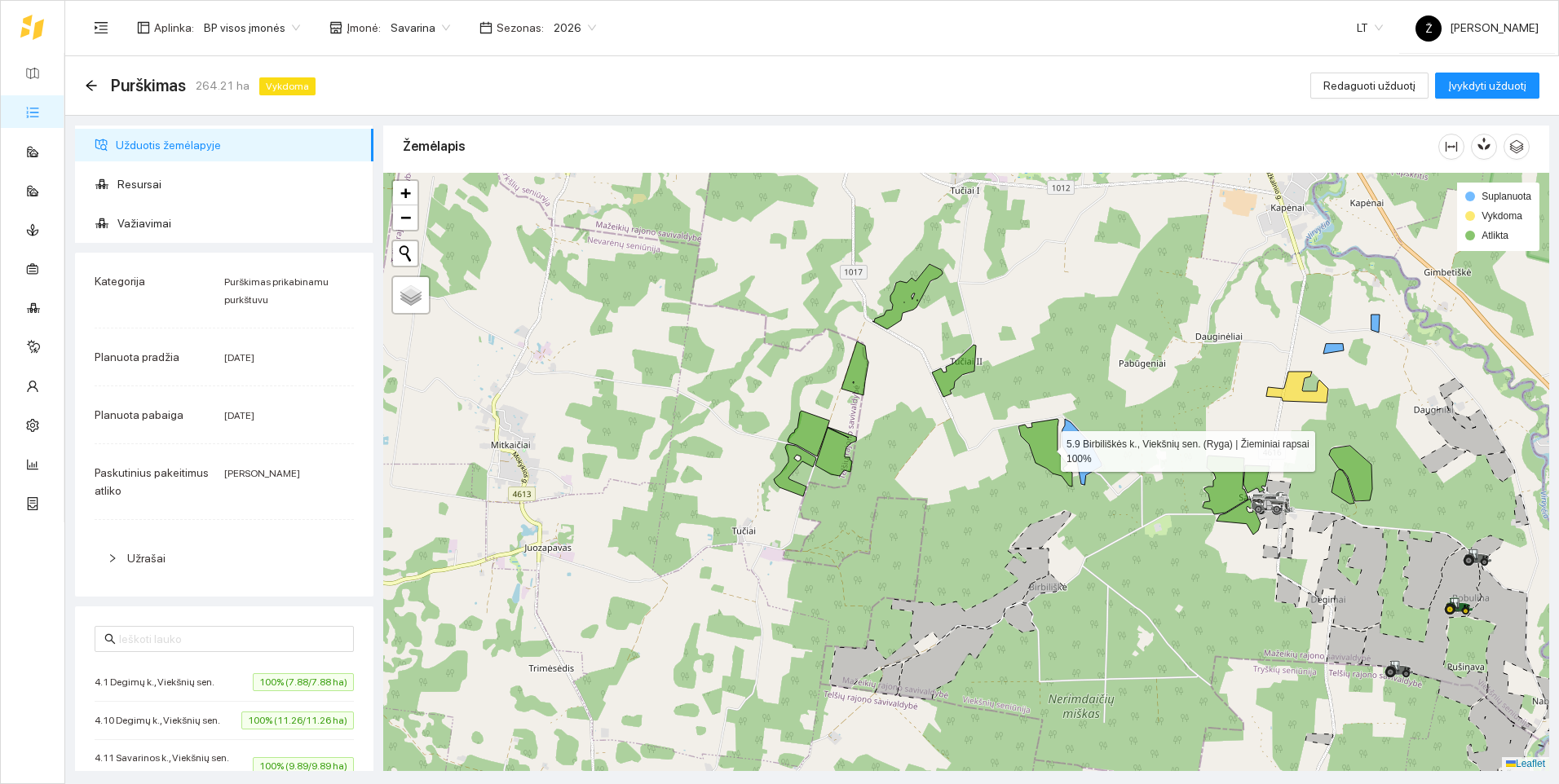
click at [1041, 449] on icon at bounding box center [1045, 452] width 53 height 67
click at [1075, 450] on icon at bounding box center [1081, 451] width 40 height 66
click at [1075, 449] on icon at bounding box center [1081, 451] width 40 height 66
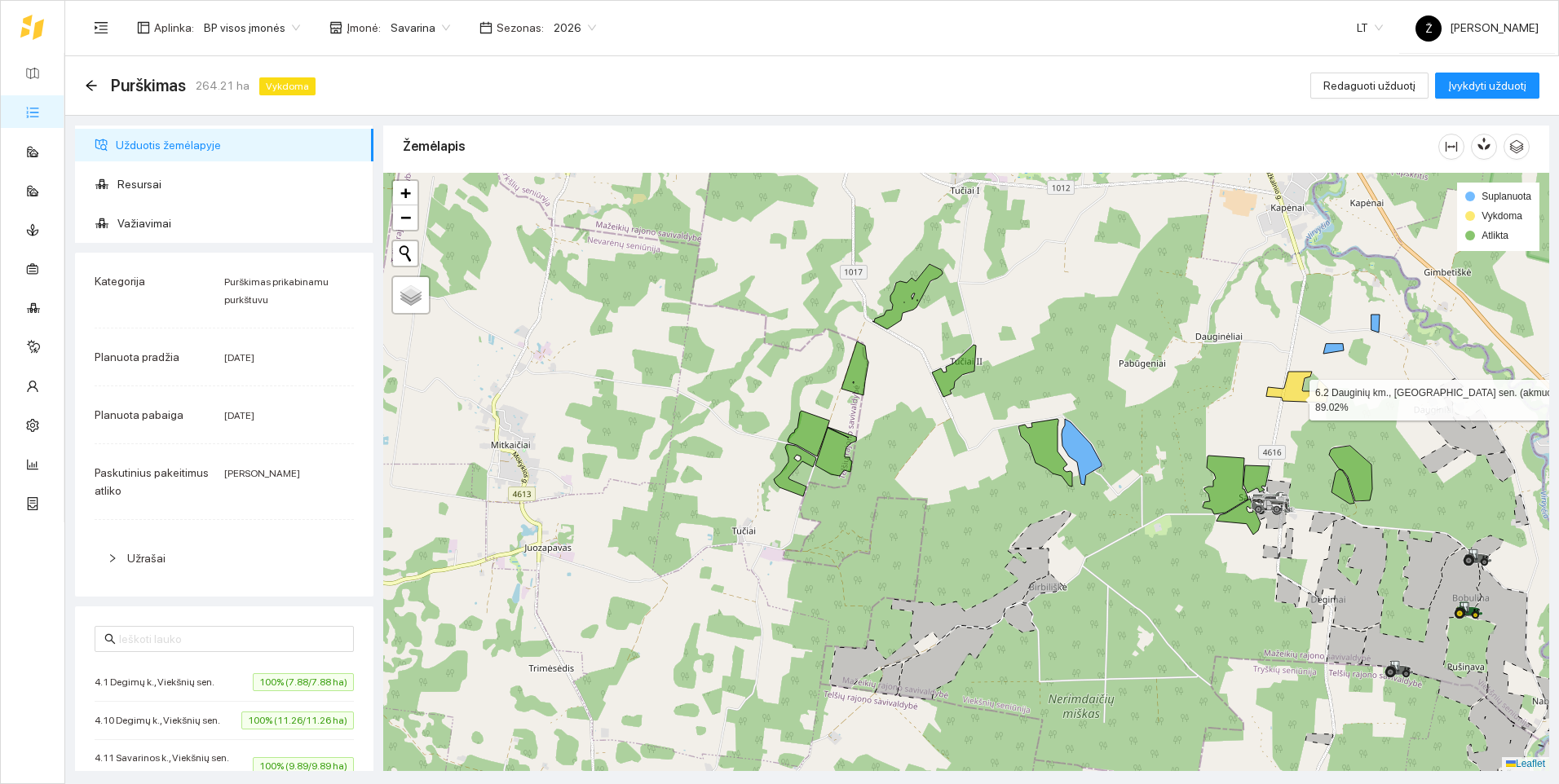
click at [1294, 396] on icon at bounding box center [1297, 386] width 62 height 31
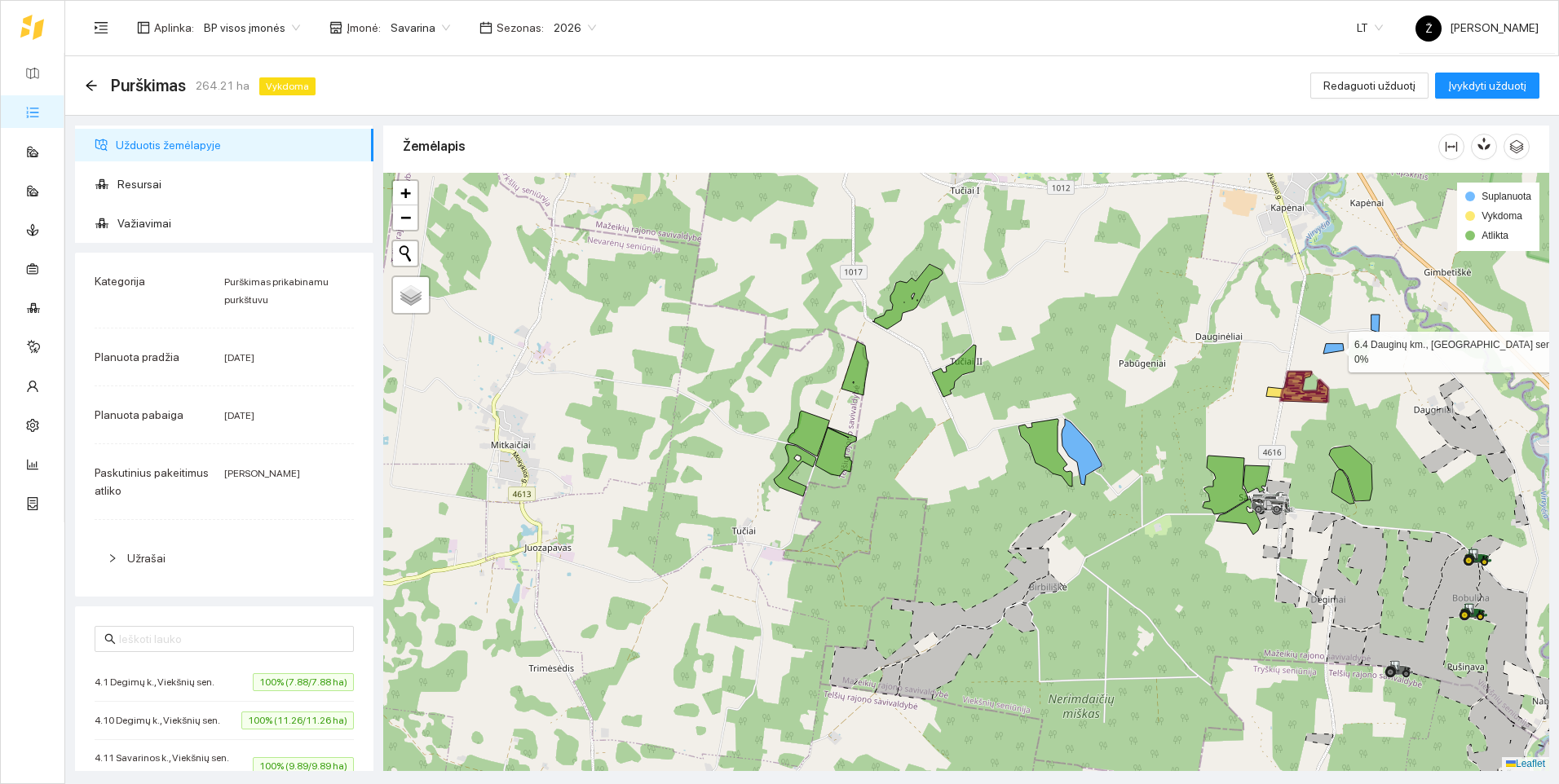
click at [1330, 348] on icon at bounding box center [1333, 349] width 21 height 10
click at [1377, 332] on icon at bounding box center [1375, 324] width 8 height 18
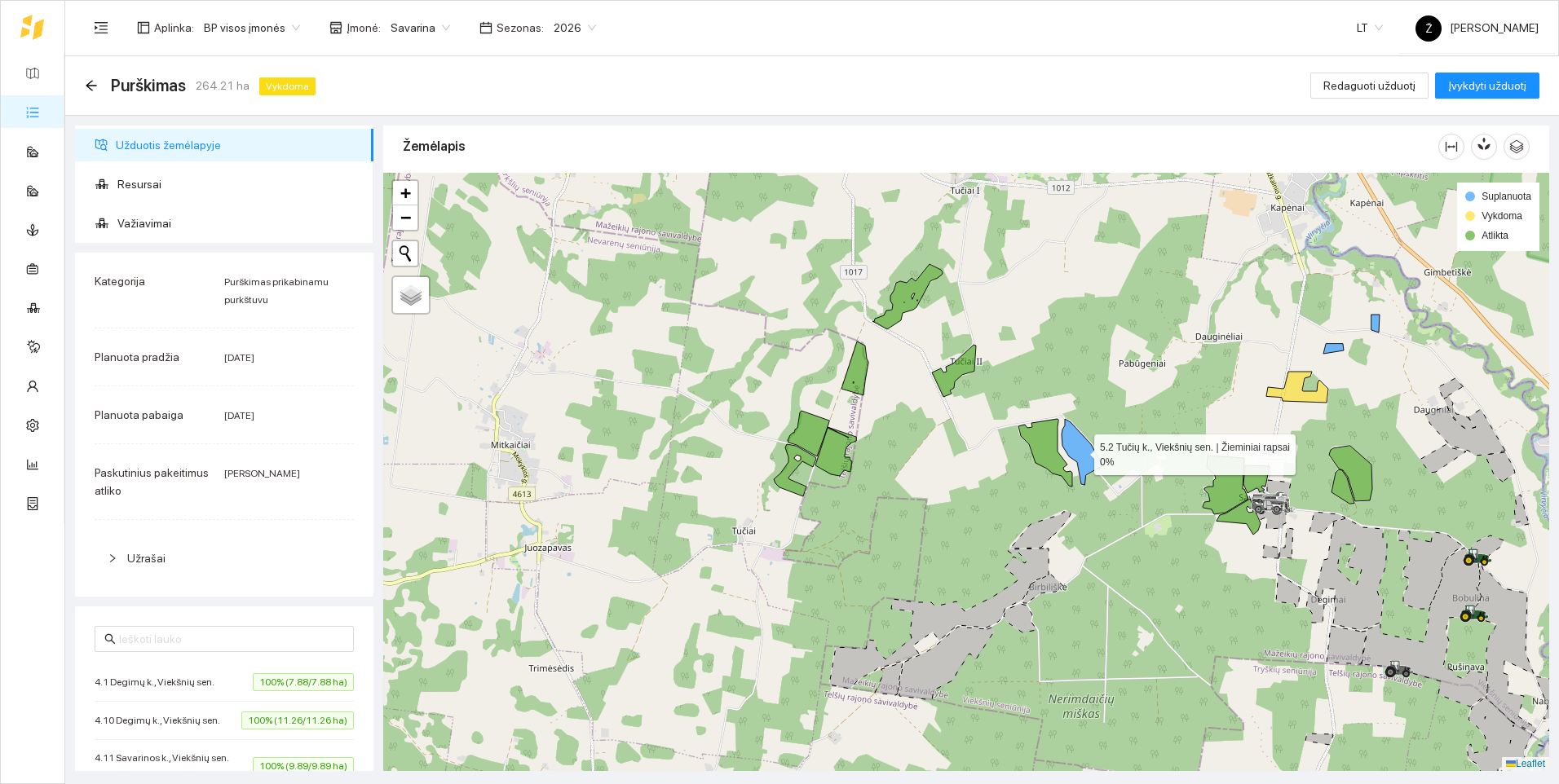
click at [1094, 465] on icon at bounding box center [1081, 451] width 40 height 66
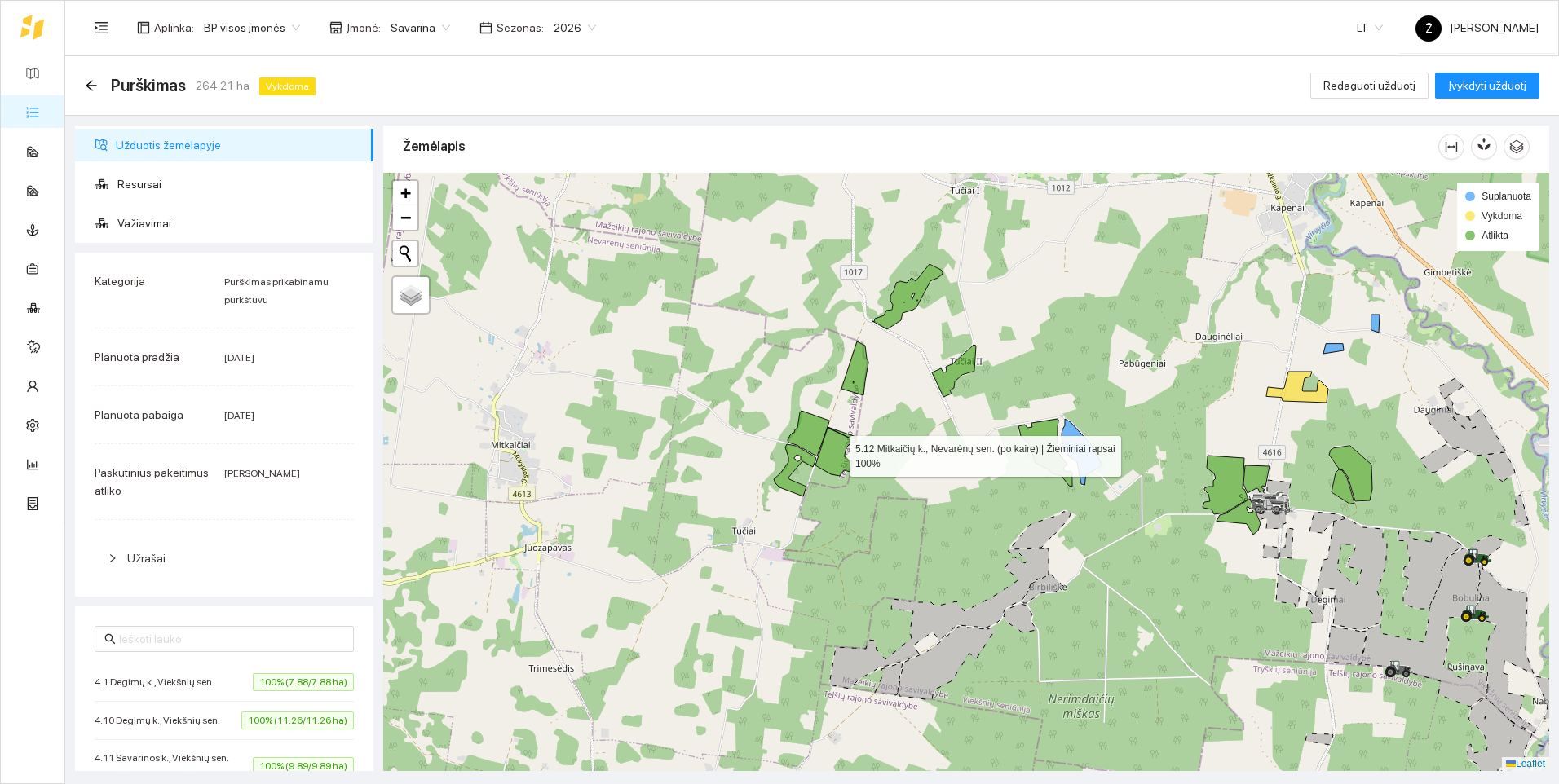
click at [833, 454] on icon at bounding box center [835, 451] width 41 height 49
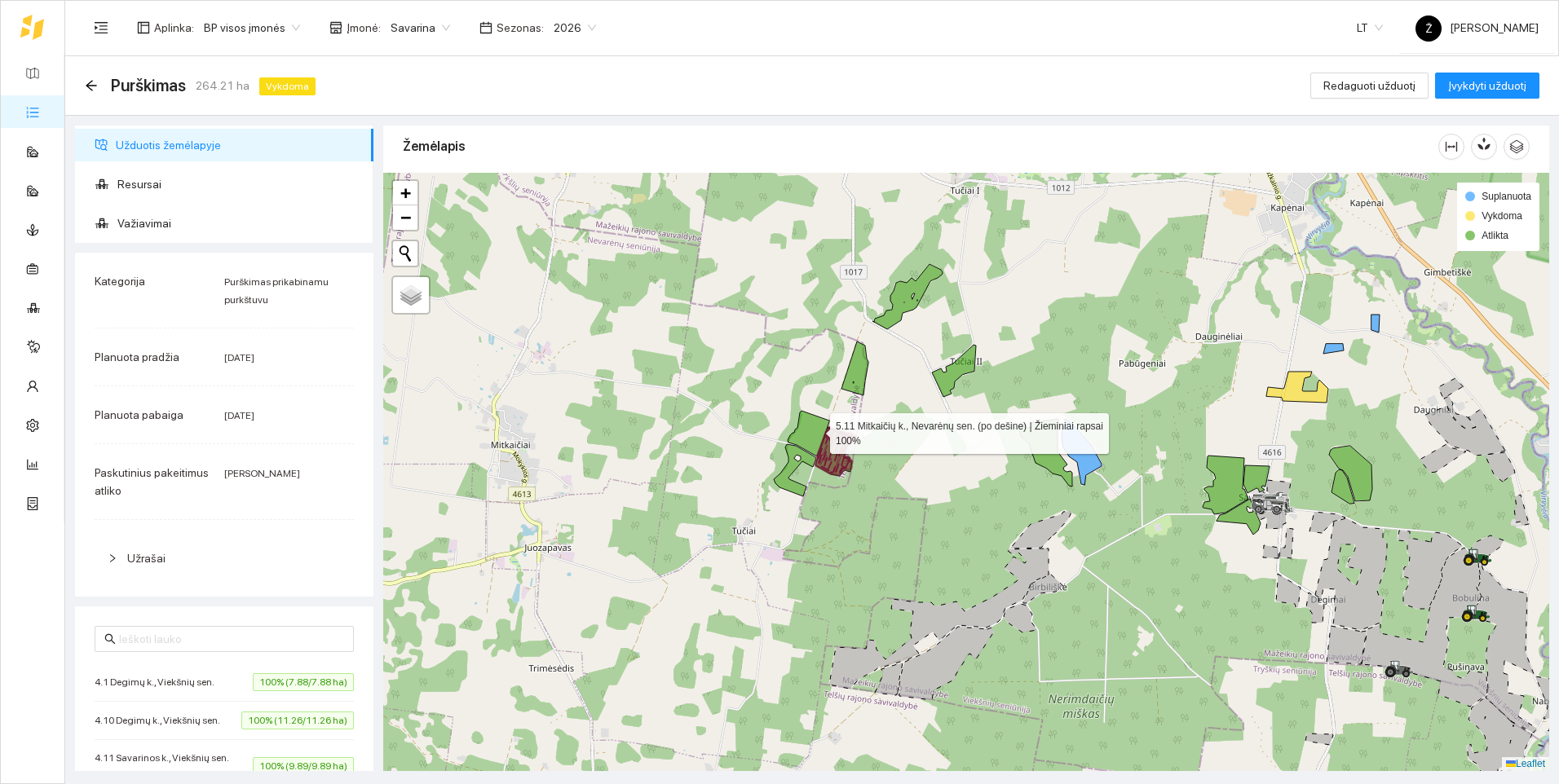
click at [815, 430] on icon at bounding box center [808, 433] width 41 height 45
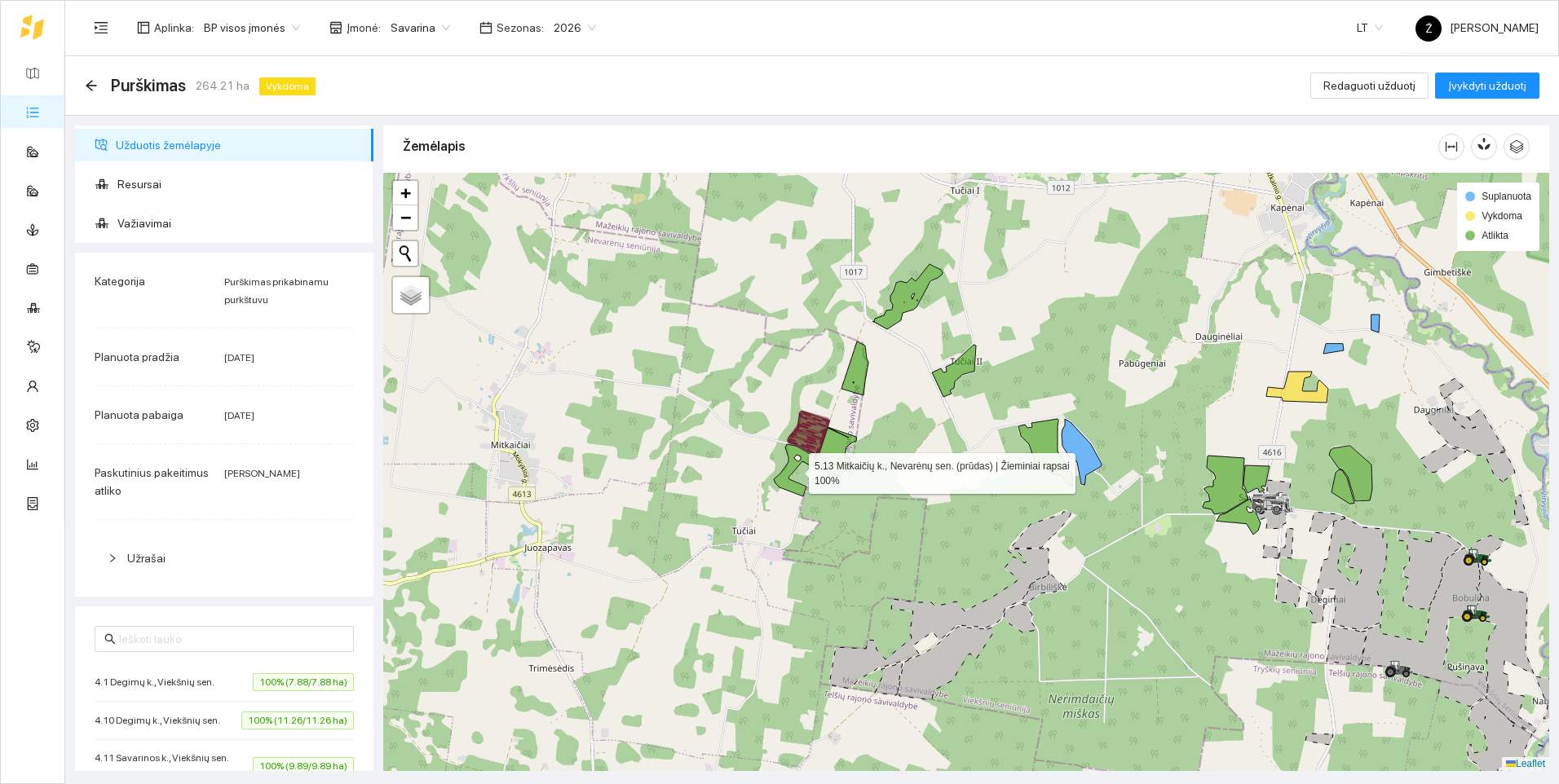
click at [791, 459] on icon at bounding box center [794, 470] width 42 height 52
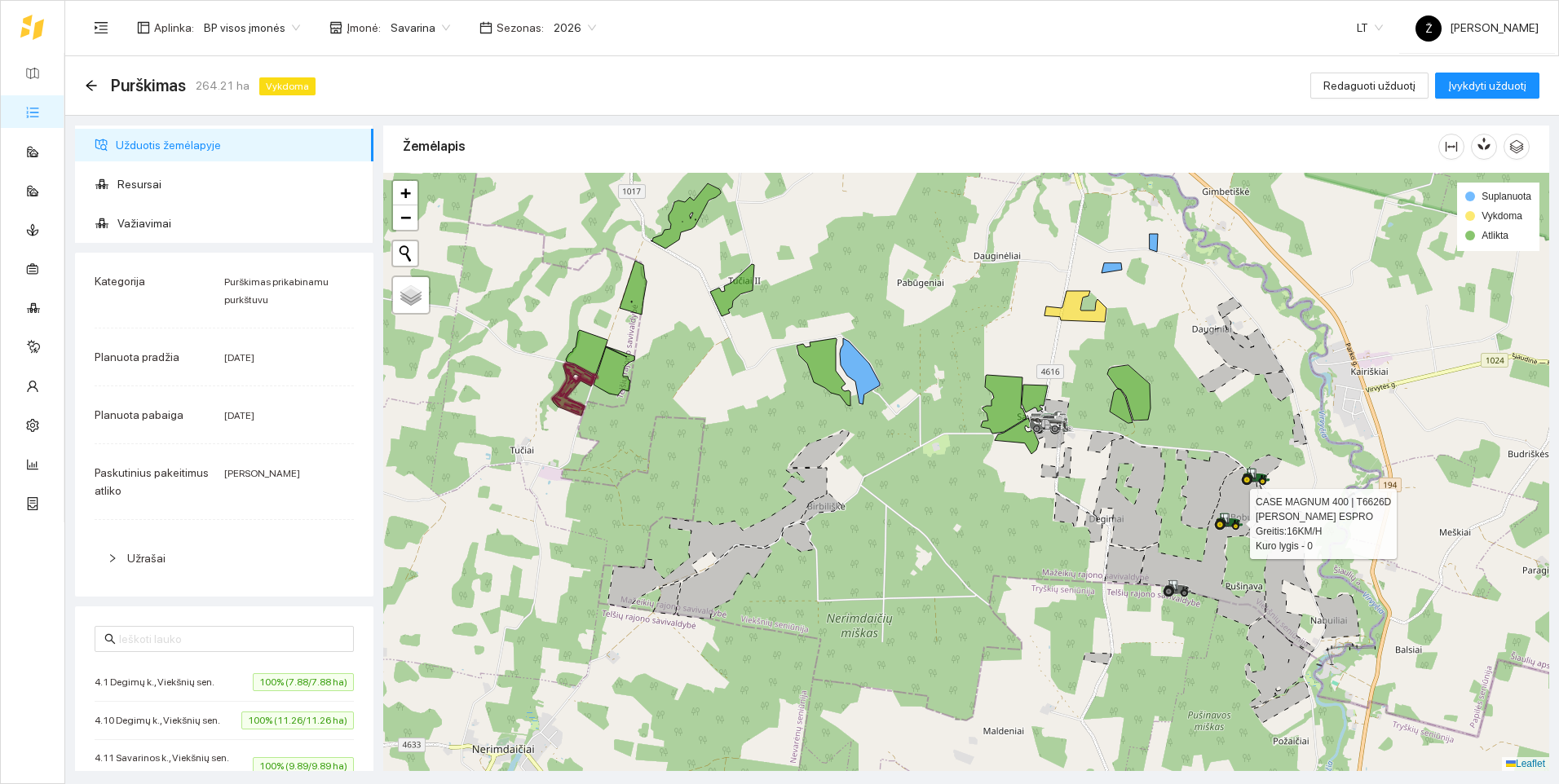
drag, startPoint x: 1391, startPoint y: 575, endPoint x: 1159, endPoint y: 497, distance: 244.8
click at [1162, 495] on div at bounding box center [966, 472] width 1166 height 598
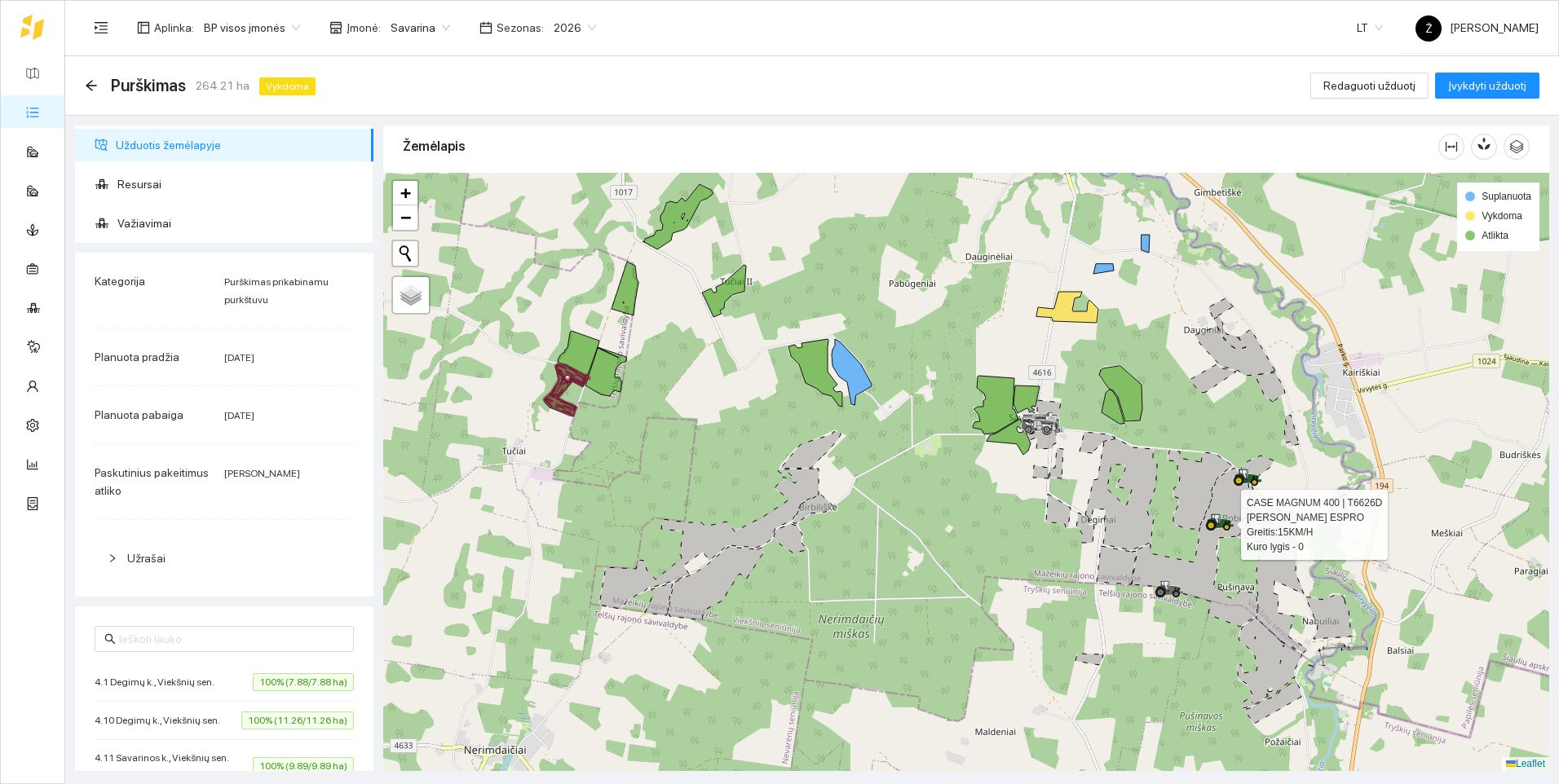
click at [1239, 419] on div at bounding box center [966, 472] width 1166 height 598
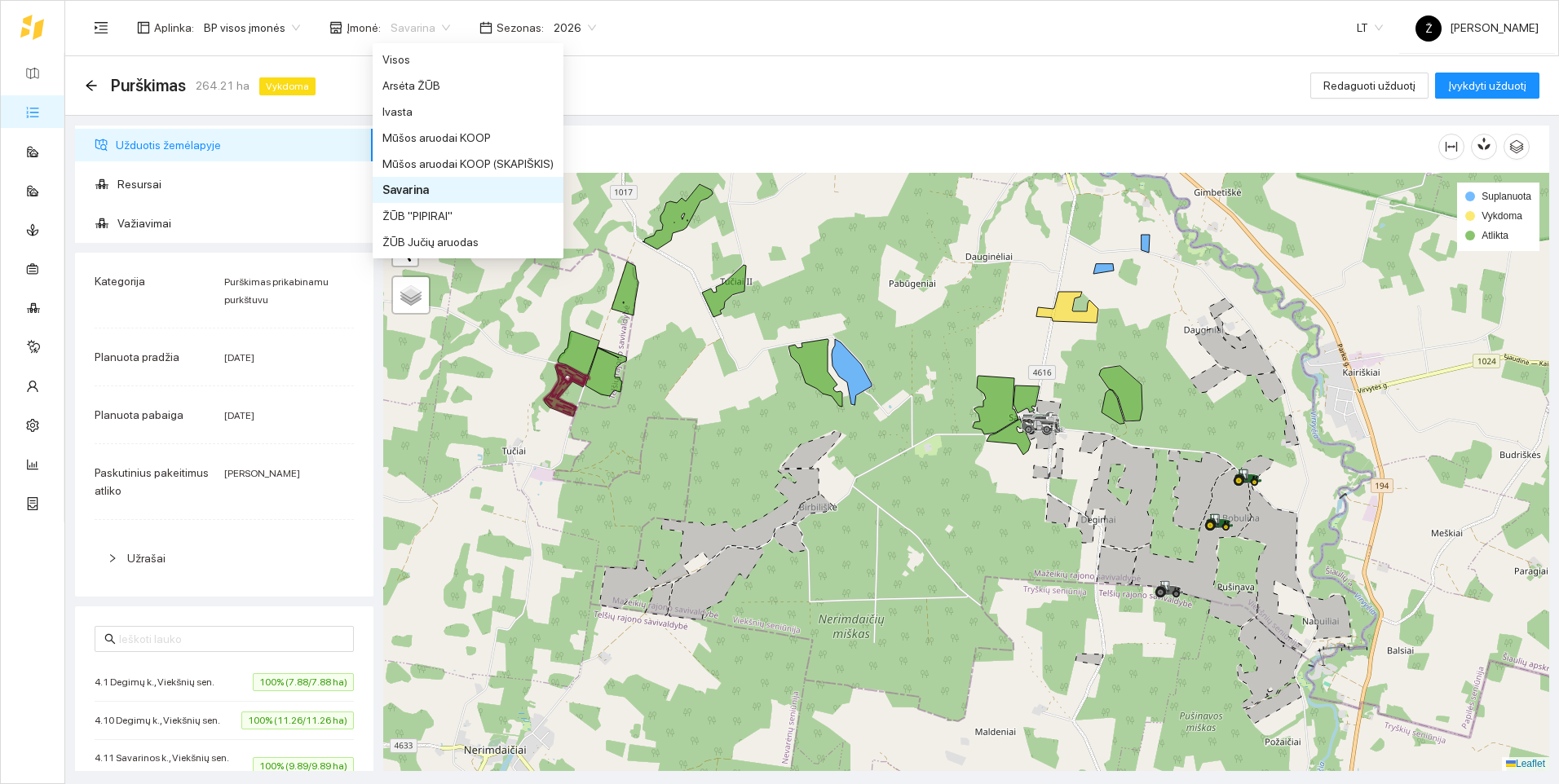
click at [439, 31] on span "Savarina" at bounding box center [420, 28] width 59 height 25
click at [420, 110] on div "Ivasta" at bounding box center [467, 112] width 171 height 18
